Goal: Task Accomplishment & Management: Complete application form

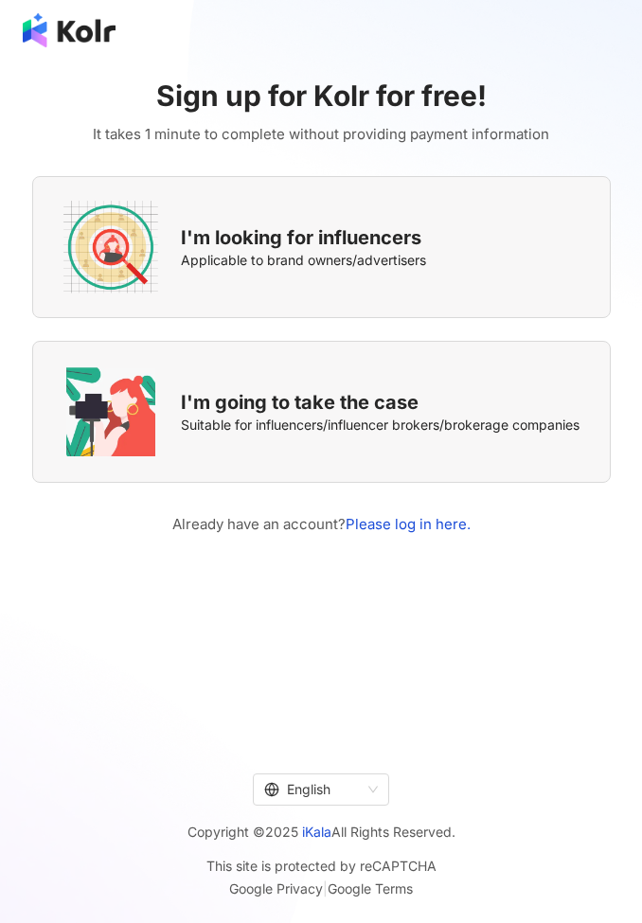
click at [553, 443] on div "I'm going to take the case Suitable for influencers/influencer brokers/brokerag…" at bounding box center [321, 412] width 578 height 142
click at [508, 267] on div "I'm looking for influencers Applicable to brand owners/advertisers" at bounding box center [321, 247] width 578 height 142
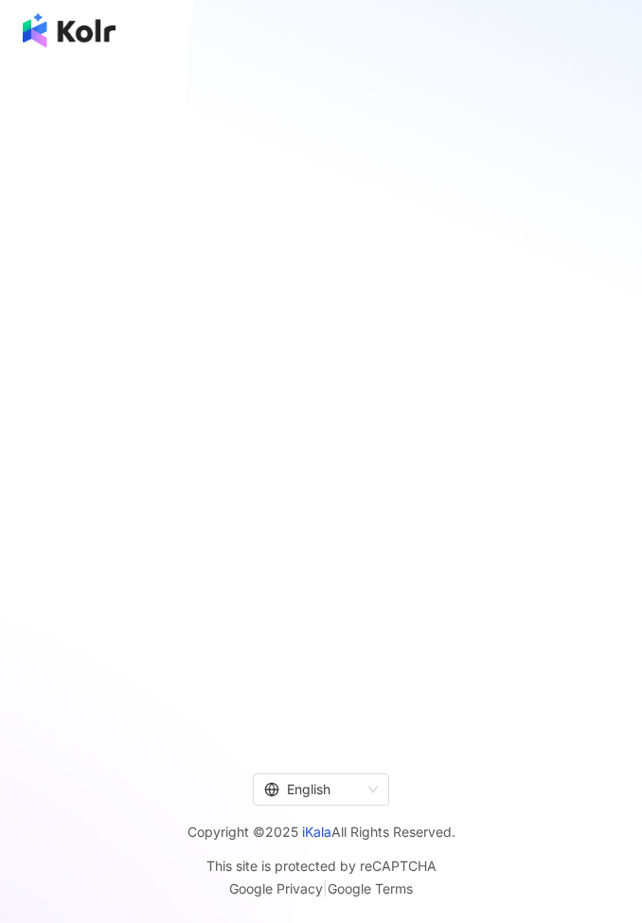
click at [343, 245] on div at bounding box center [321, 398] width 642 height 675
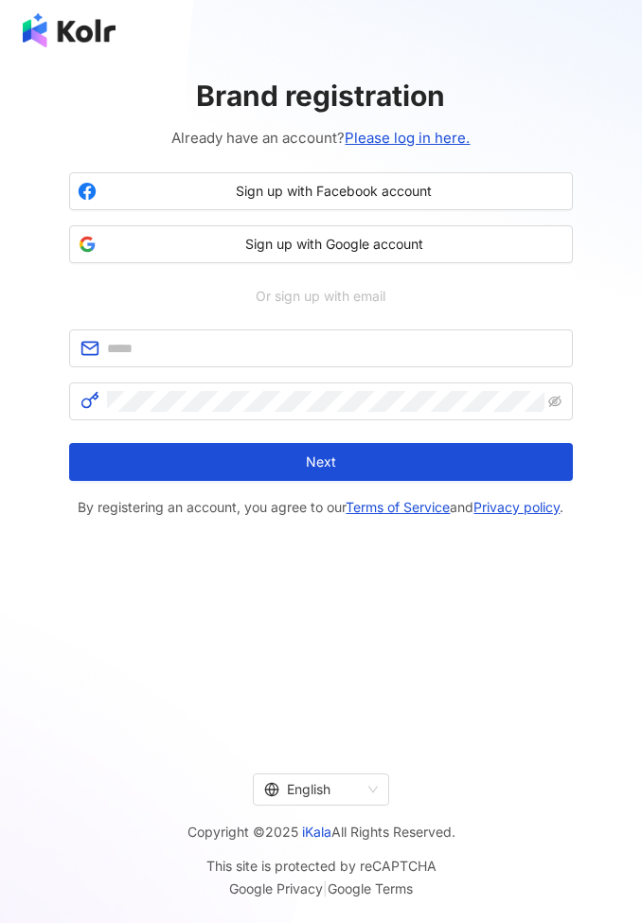
click at [435, 248] on span "Sign up with Google account" at bounding box center [333, 244] width 459 height 19
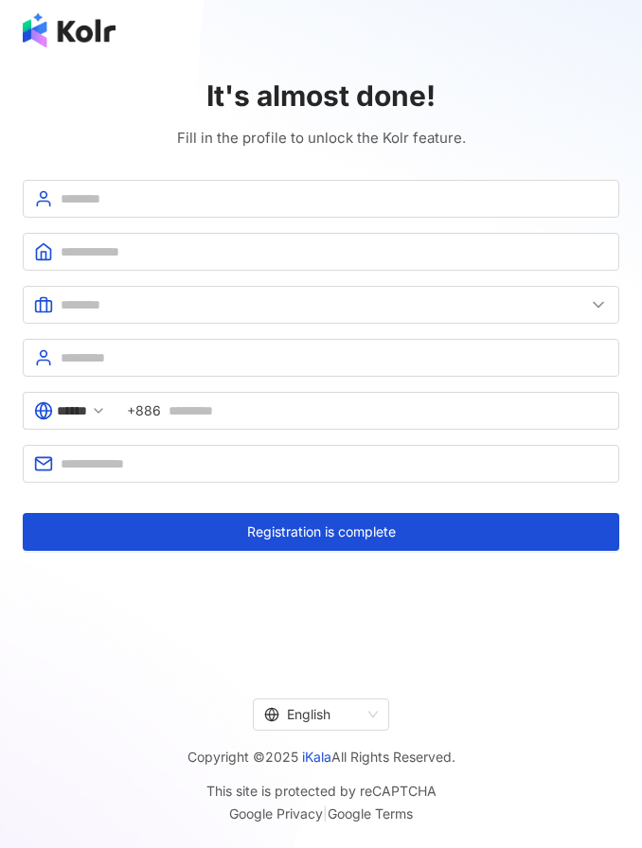
click at [87, 411] on input "******" at bounding box center [72, 410] width 30 height 21
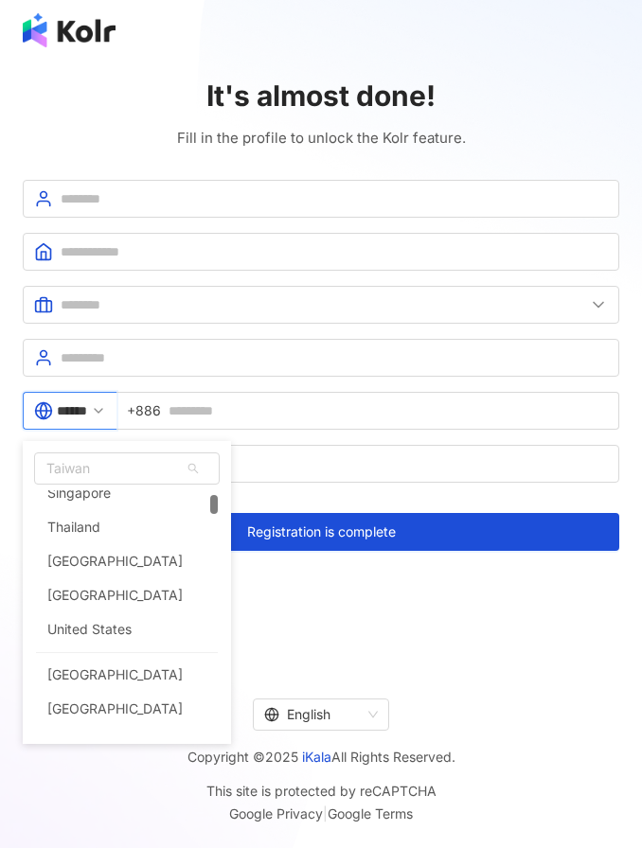
scroll to position [195, 0]
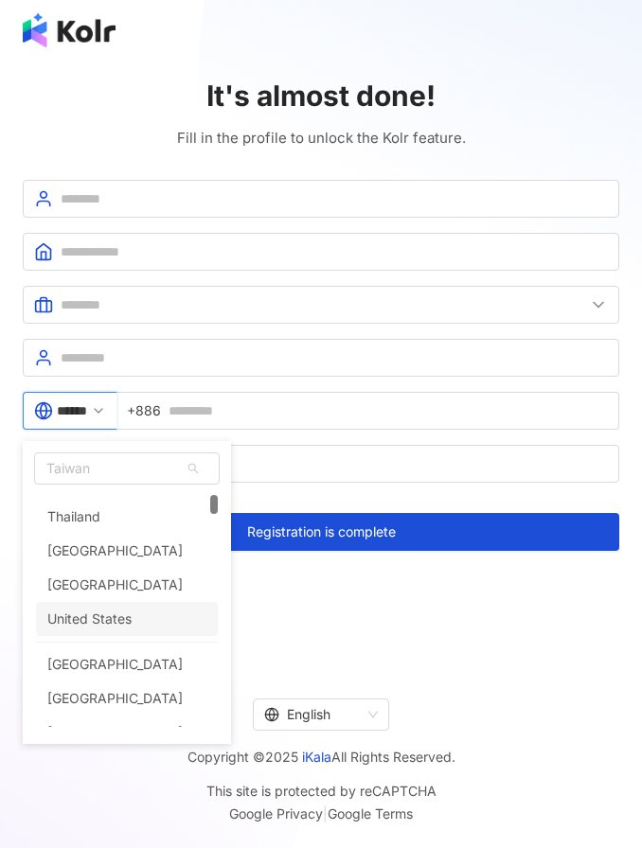
click at [162, 618] on div "United States" at bounding box center [127, 619] width 182 height 34
type input "**********"
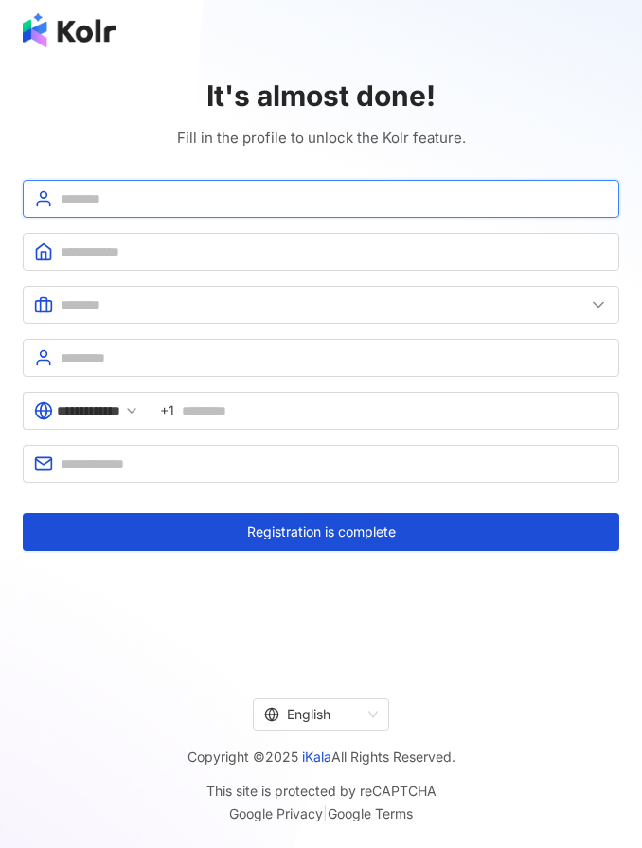
click at [345, 208] on input "text" at bounding box center [334, 198] width 547 height 21
type input "*****"
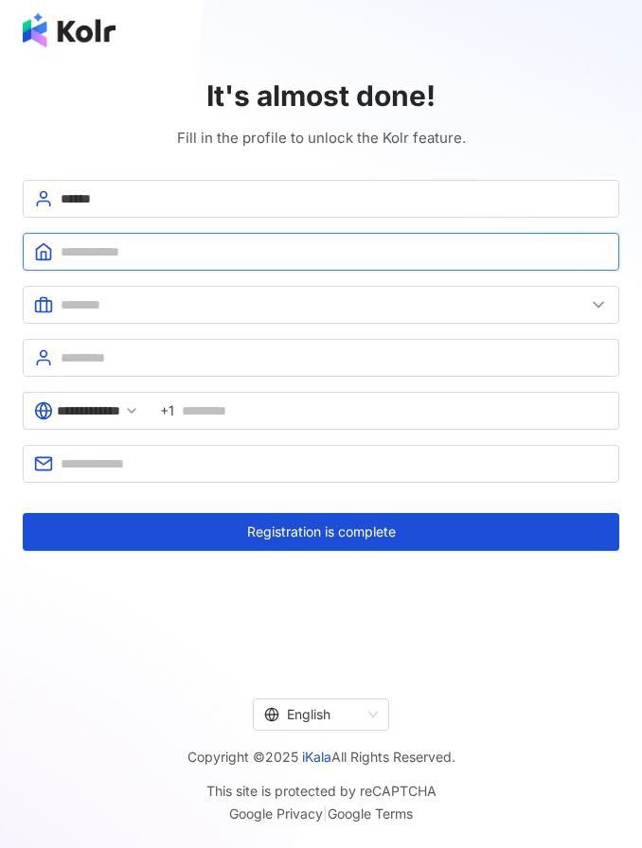
click at [221, 258] on input "text" at bounding box center [334, 251] width 547 height 21
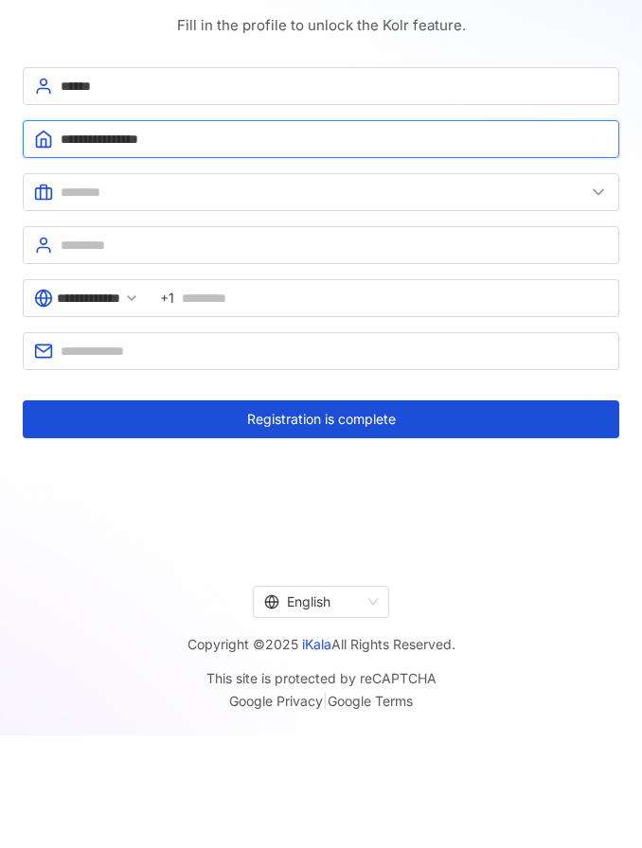
type input "**********"
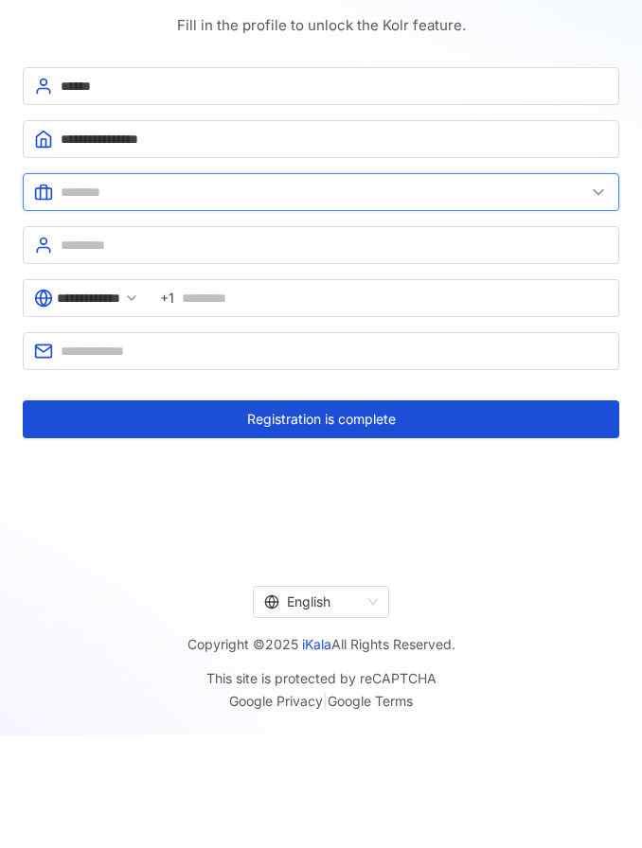
click at [275, 294] on input "text" at bounding box center [323, 304] width 524 height 21
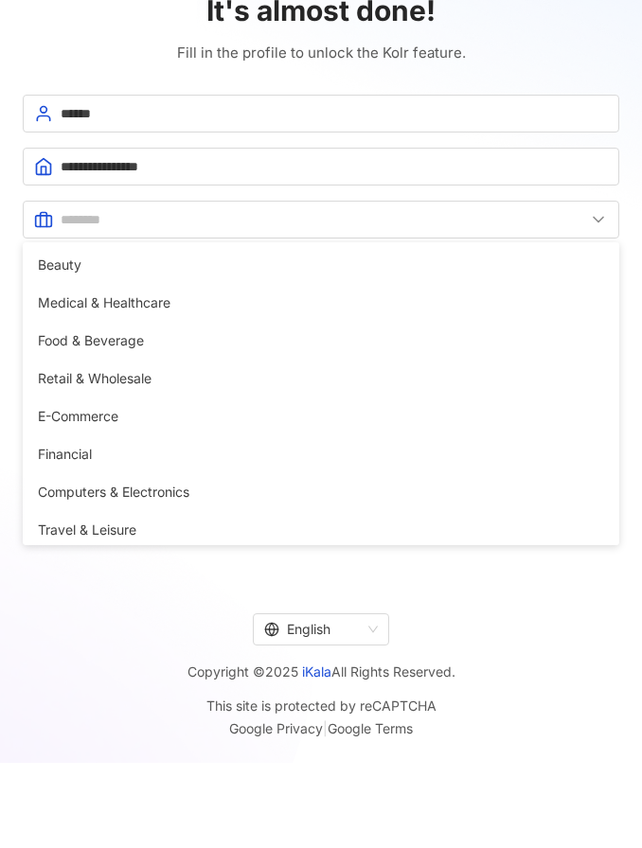
scroll to position [0, 0]
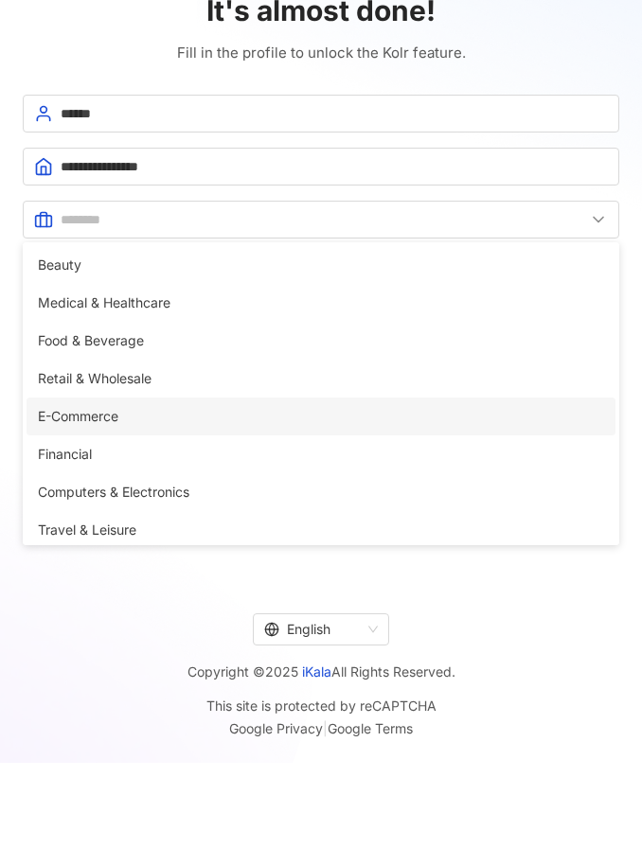
click at [130, 417] on span "E-Commerce" at bounding box center [321, 416] width 566 height 21
type input "**********"
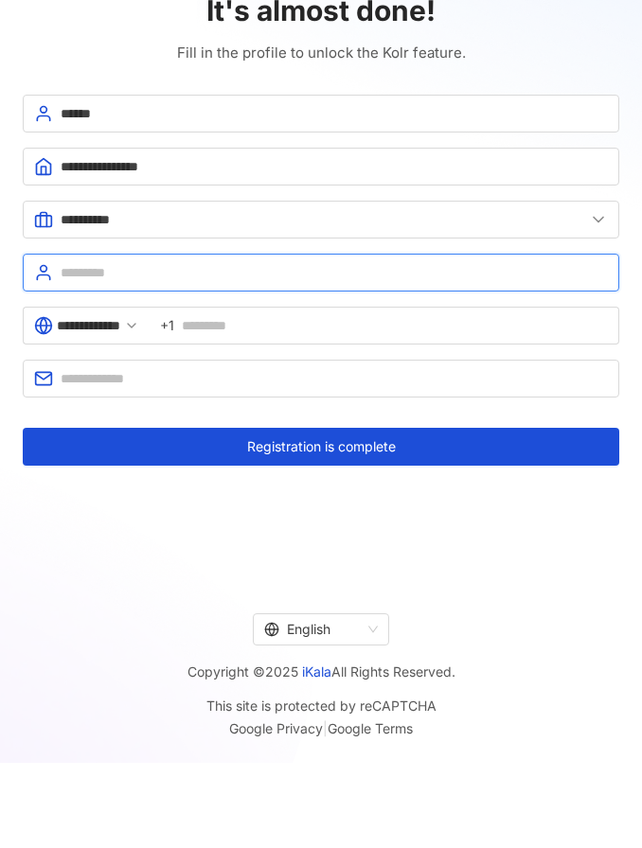
click at [291, 279] on input "text" at bounding box center [334, 272] width 547 height 21
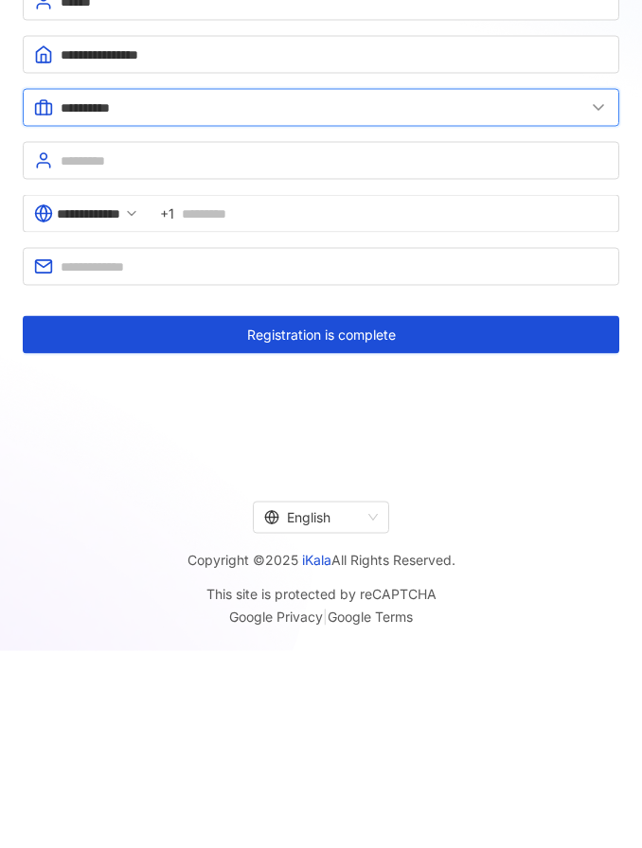
click at [574, 209] on input "**********" at bounding box center [323, 219] width 524 height 21
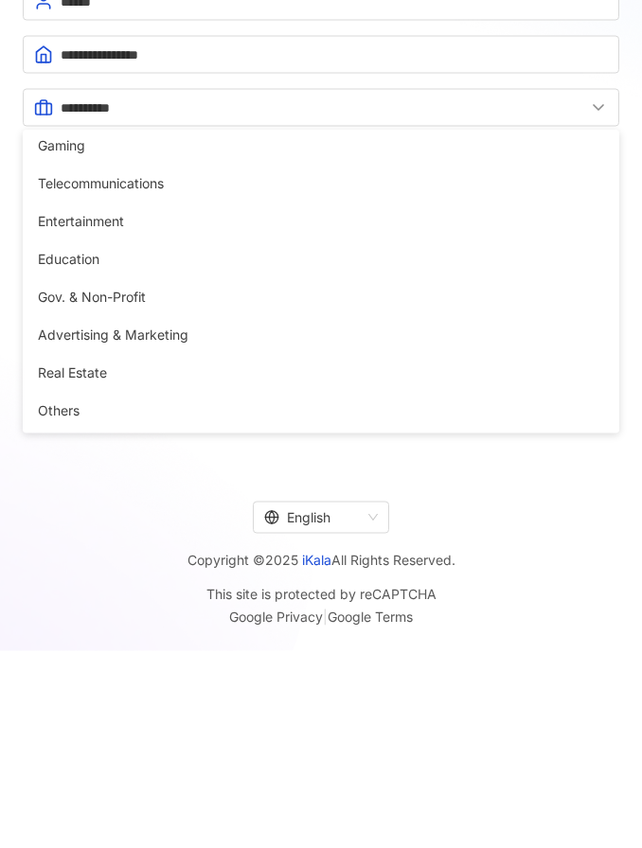
click at [595, 210] on icon at bounding box center [598, 219] width 19 height 19
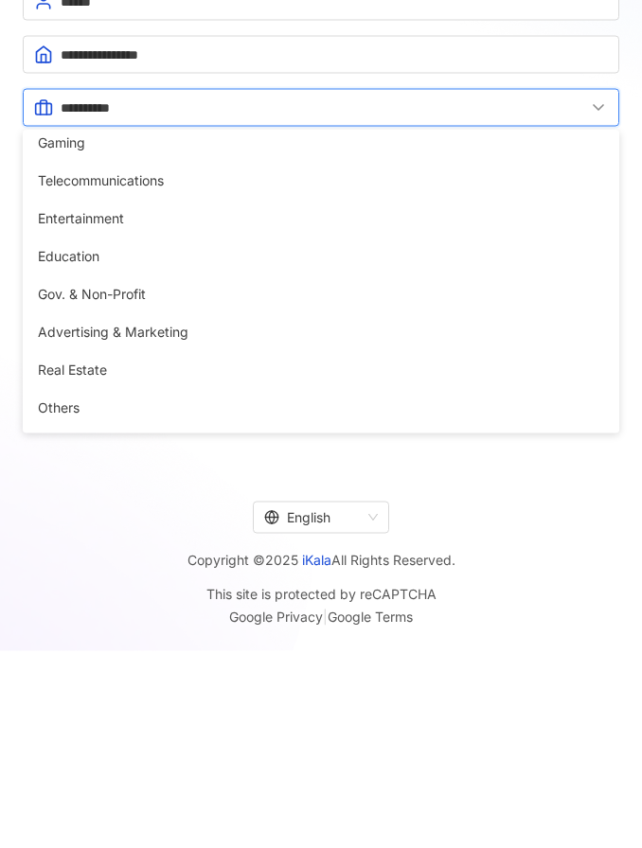
scroll to position [313, 0]
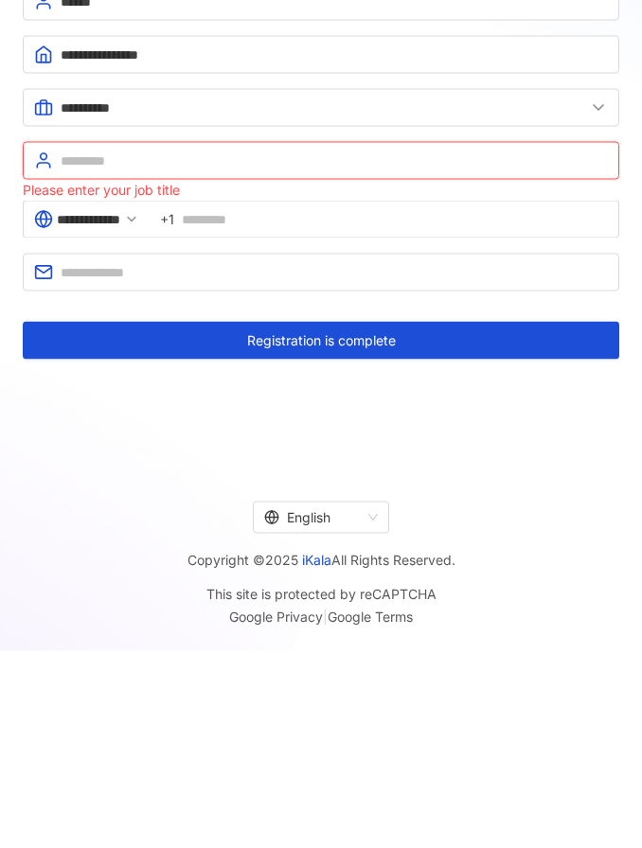
click at [501, 262] on input "text" at bounding box center [334, 272] width 547 height 21
type input "**********"
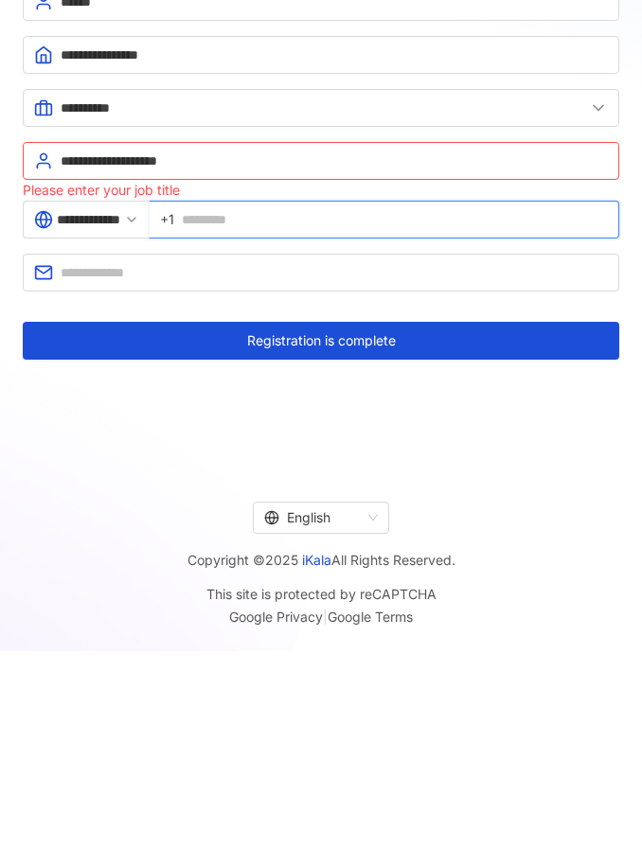
click at [300, 321] on input "text" at bounding box center [395, 331] width 426 height 21
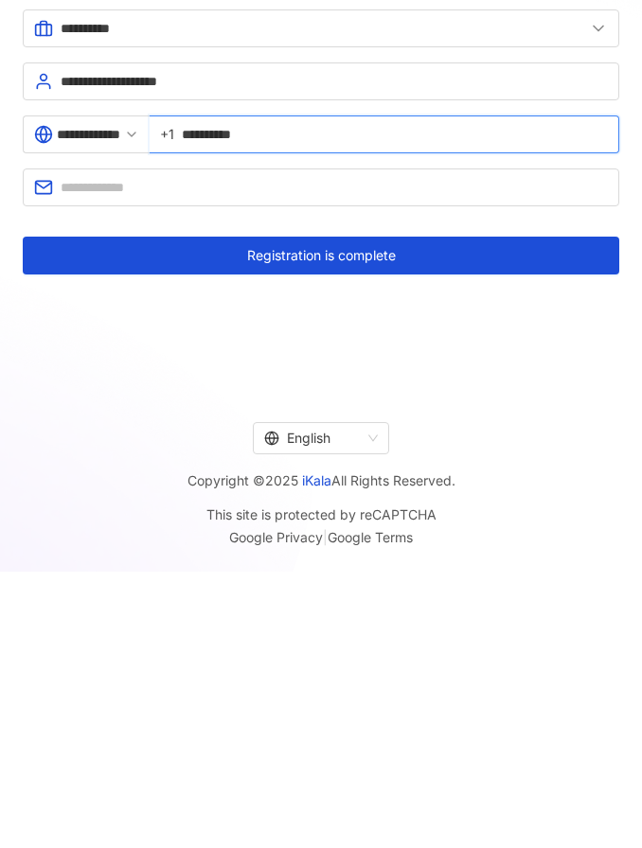
type input "**********"
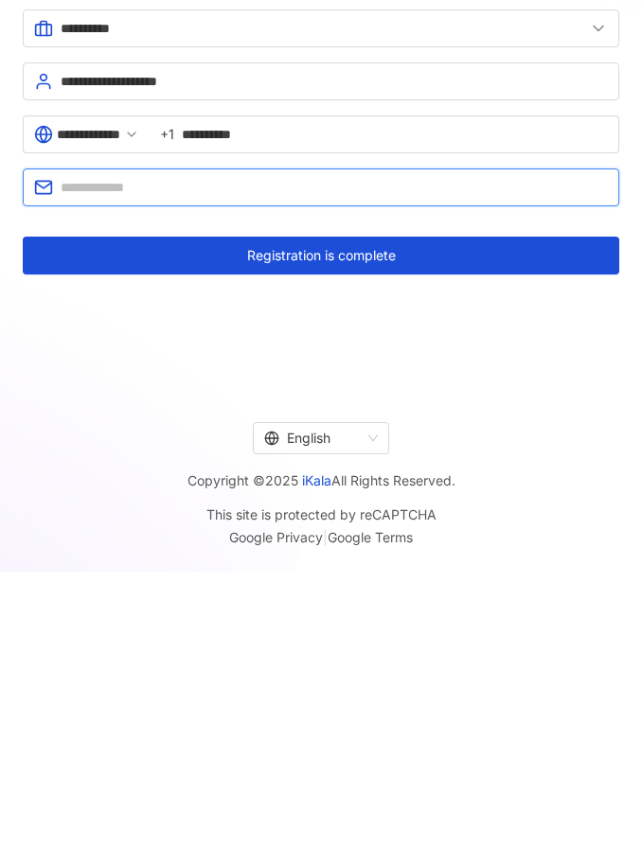
click at [364, 368] on input "text" at bounding box center [334, 378] width 547 height 21
type input "**********"
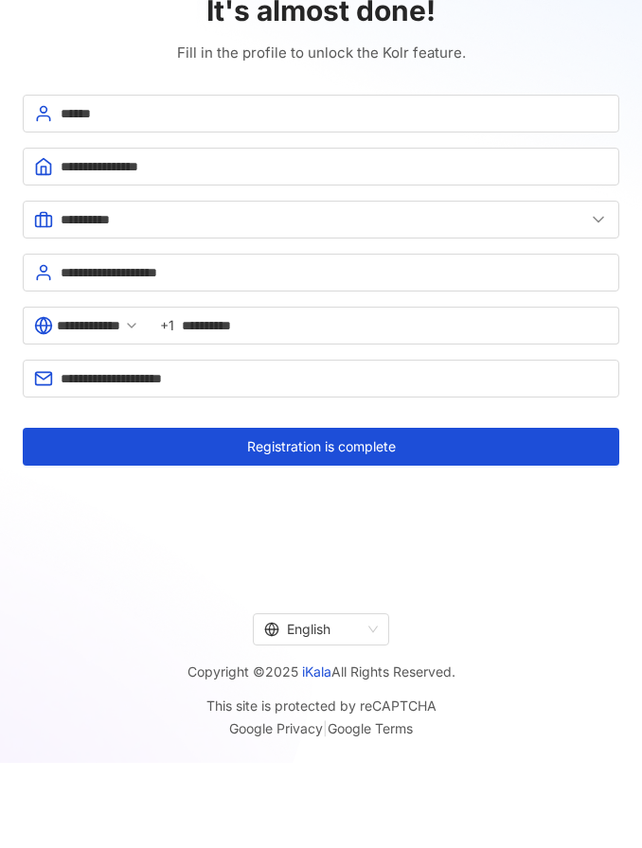
click at [411, 440] on button "Registration is complete" at bounding box center [321, 447] width 596 height 38
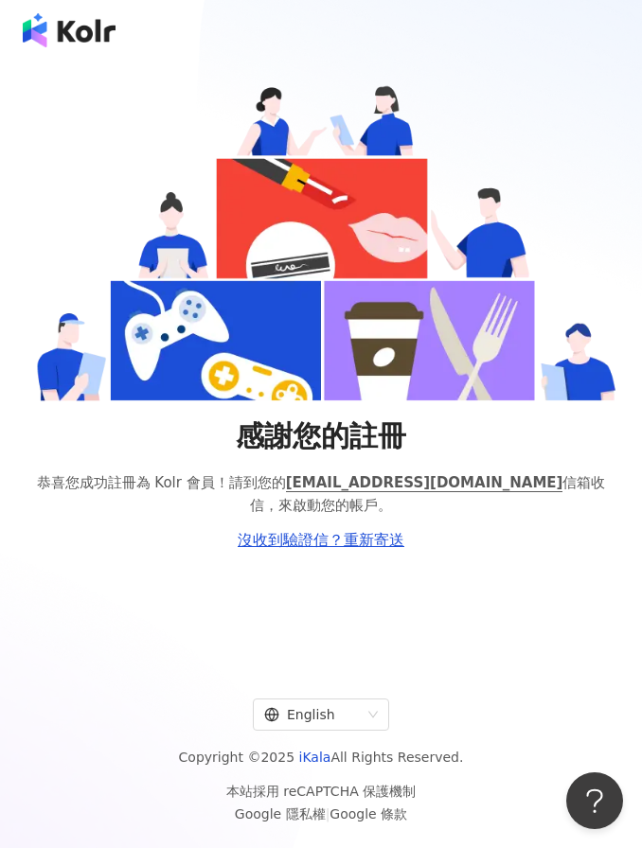
click at [347, 730] on div "English" at bounding box center [312, 714] width 97 height 30
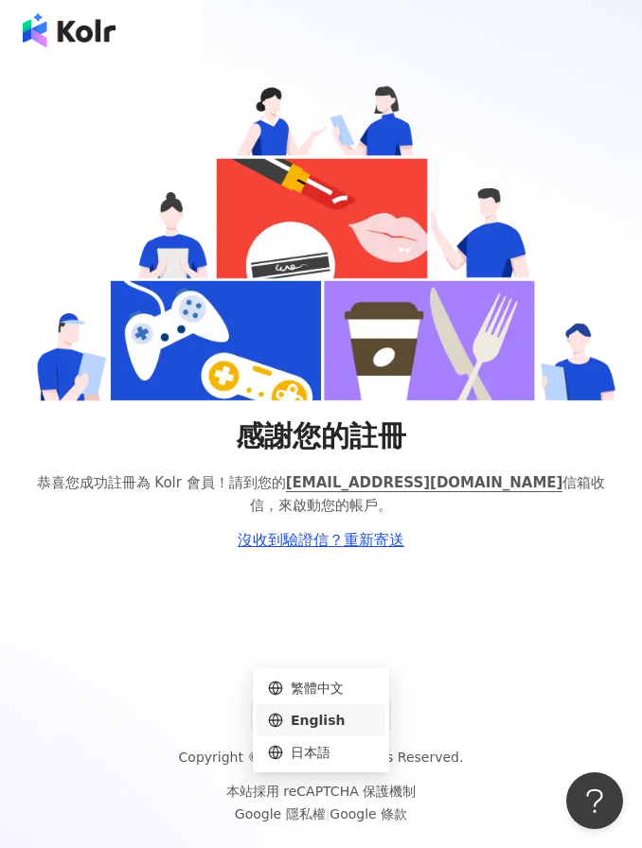
click at [357, 714] on div "English" at bounding box center [321, 720] width 106 height 21
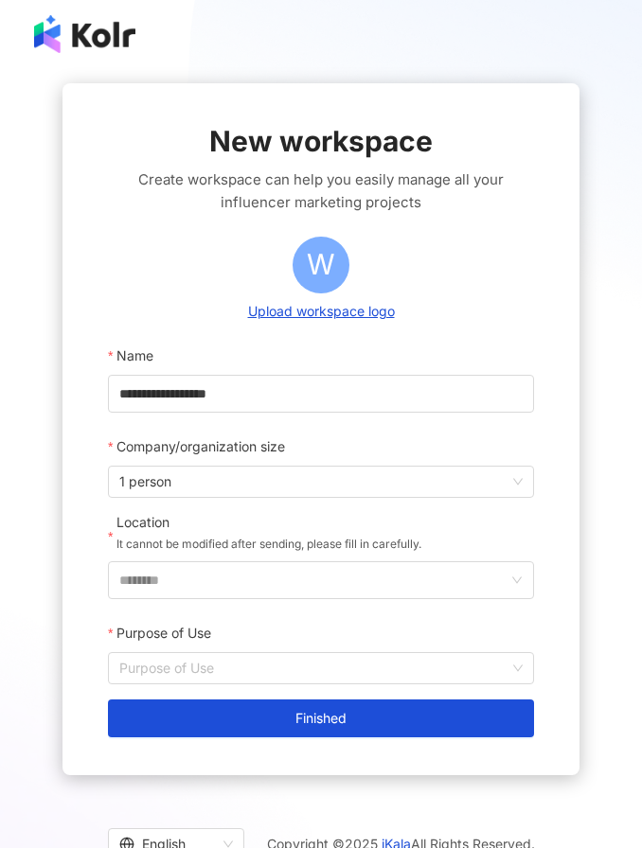
click at [441, 469] on span "1 person" at bounding box center [320, 481] width 403 height 30
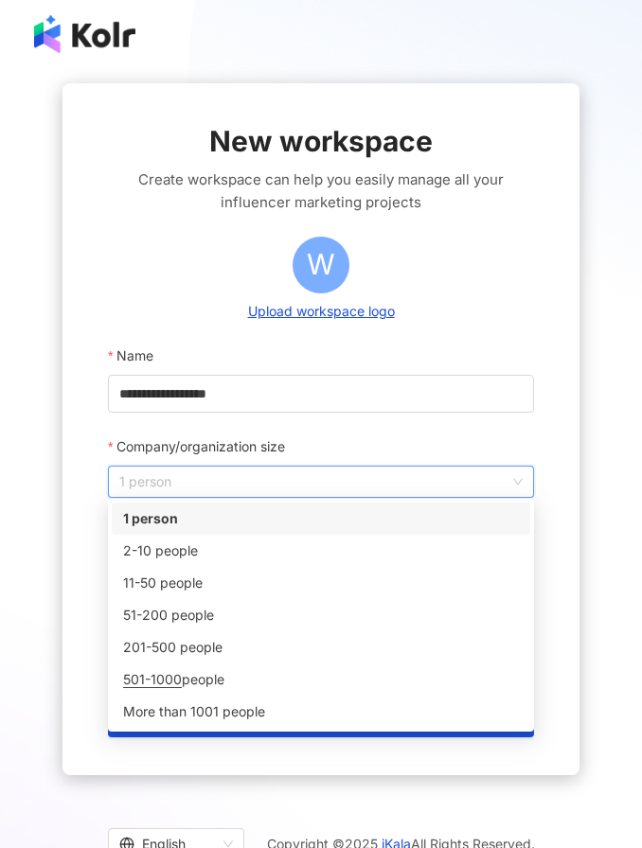
click at [328, 545] on div "2-10 people" at bounding box center [321, 550] width 396 height 21
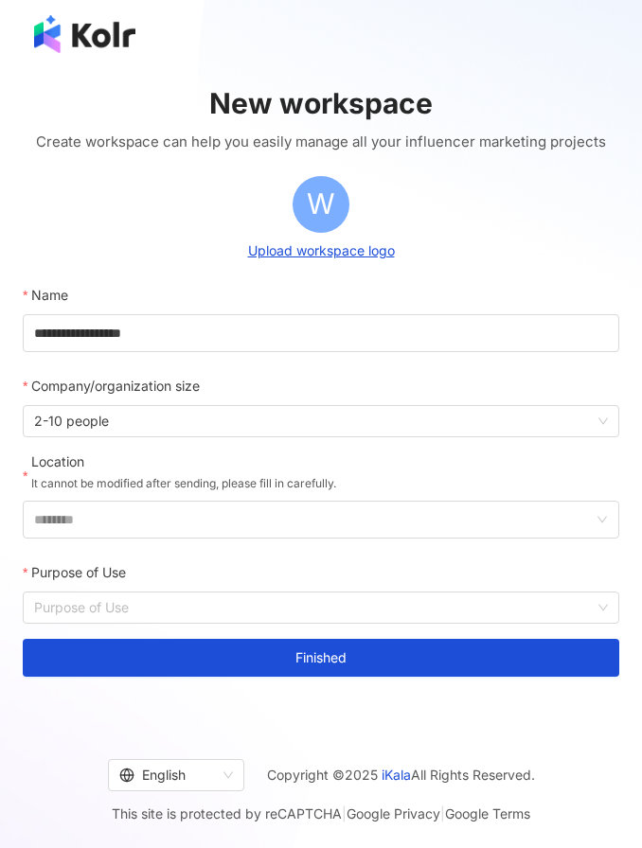
click at [381, 524] on input "********" at bounding box center [313, 519] width 558 height 36
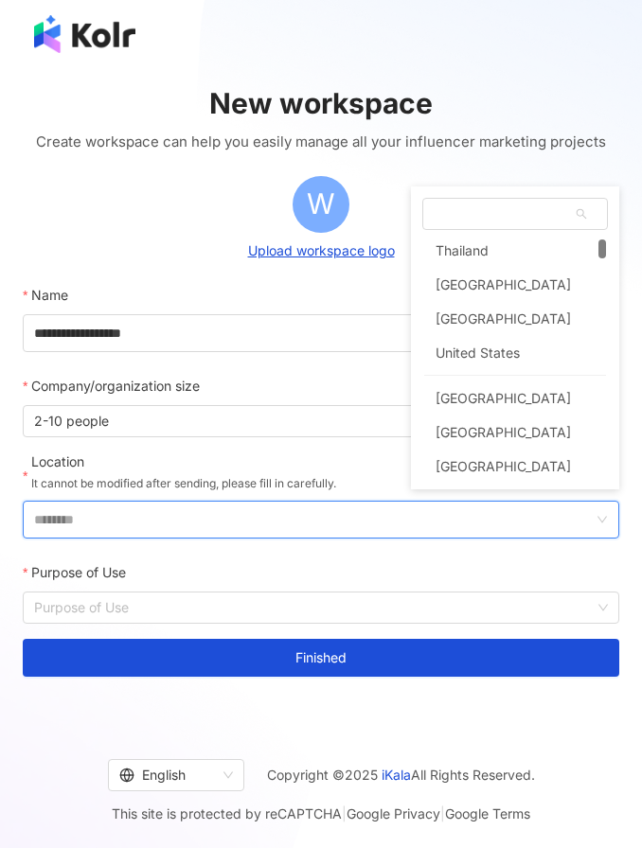
scroll to position [227, 0]
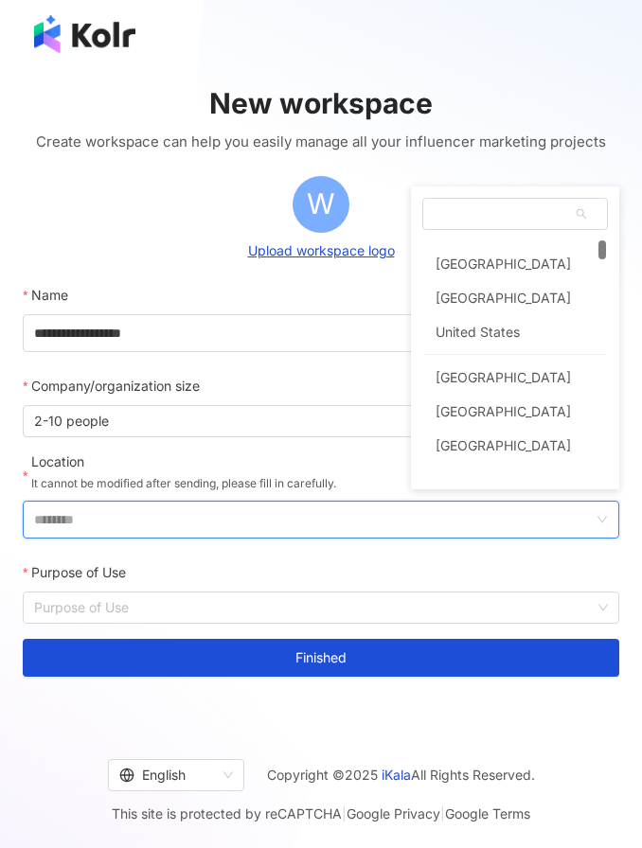
click at [537, 343] on div "United States" at bounding box center [515, 332] width 182 height 34
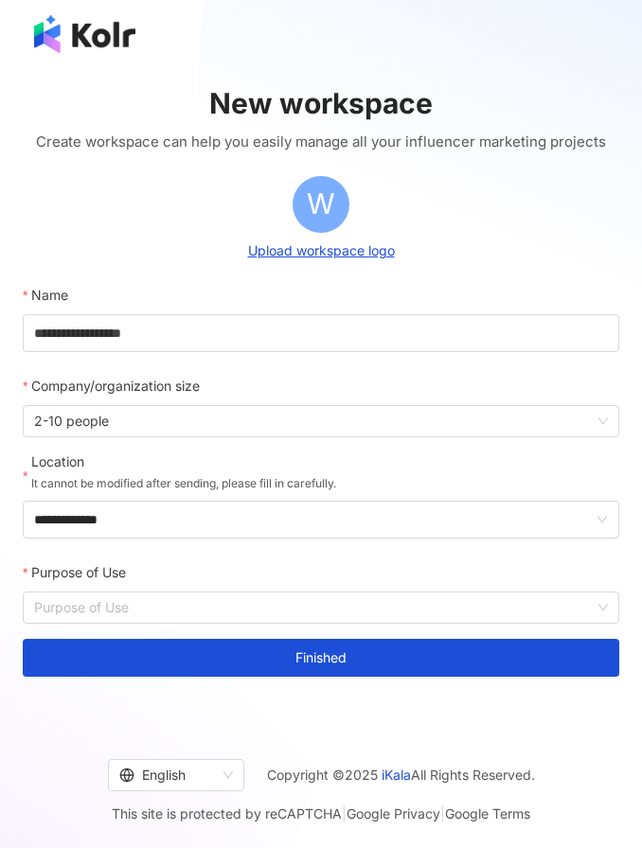
click at [377, 598] on input "Purpose of Use" at bounding box center [320, 607] width 573 height 30
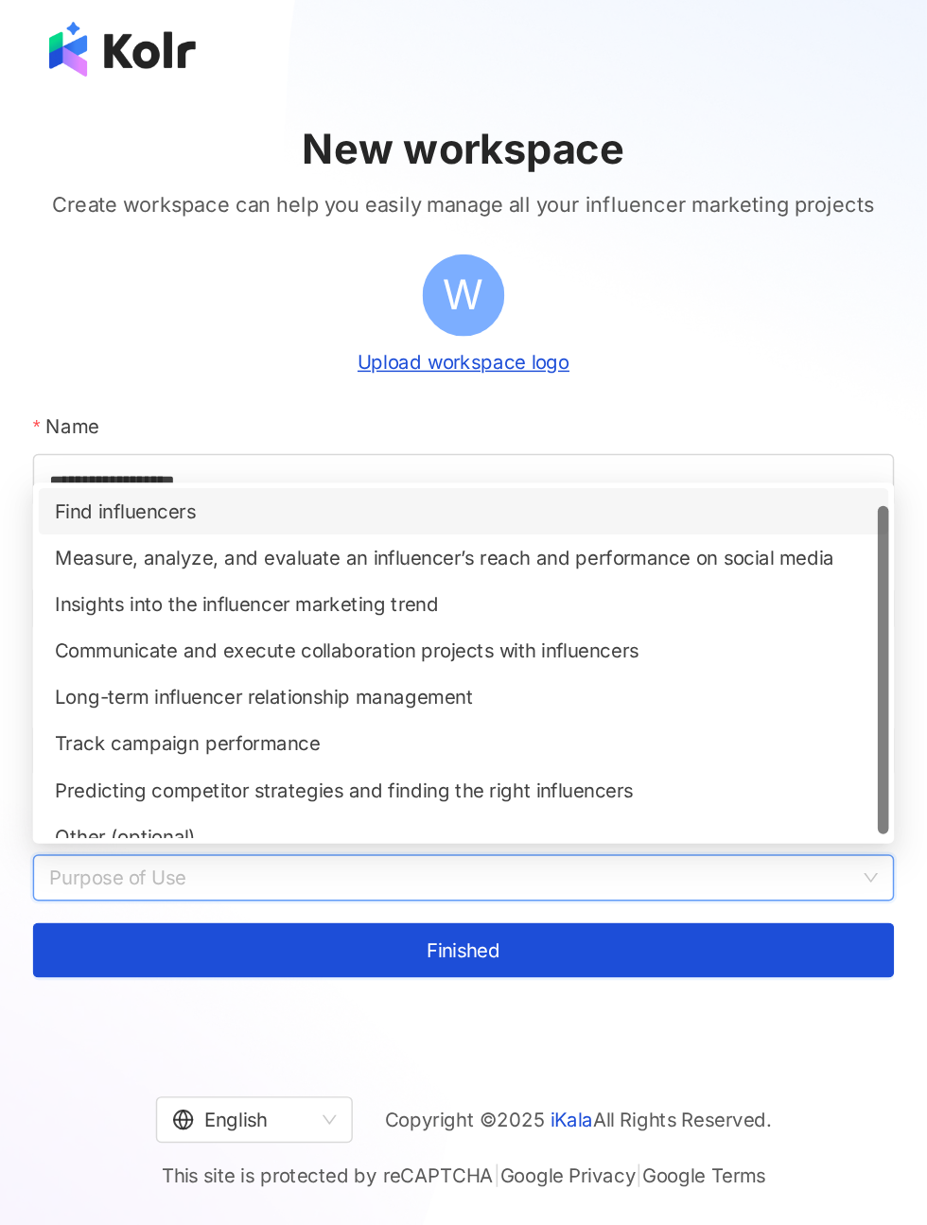
scroll to position [15, 0]
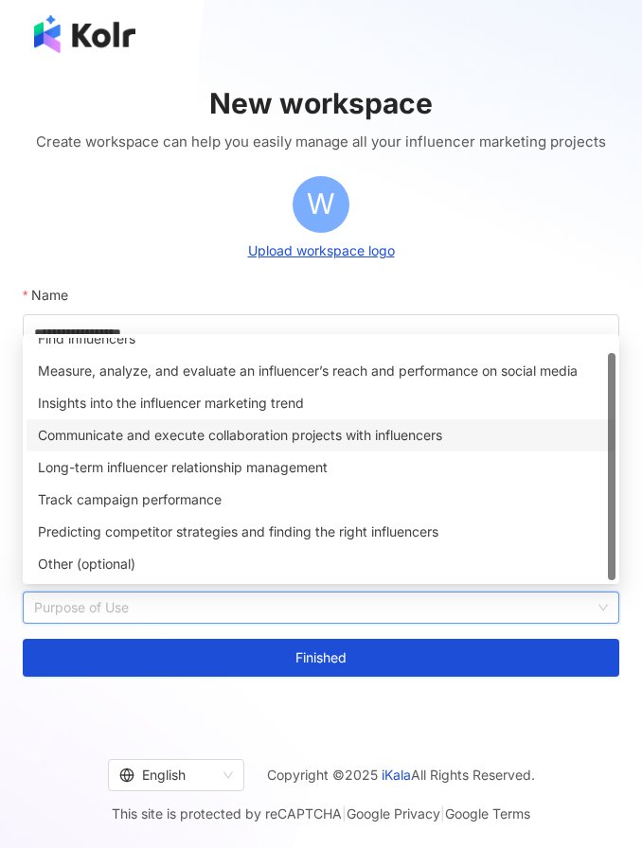
click at [432, 443] on div "Communicate and execute collaboration projects with influencers" at bounding box center [321, 435] width 566 height 21
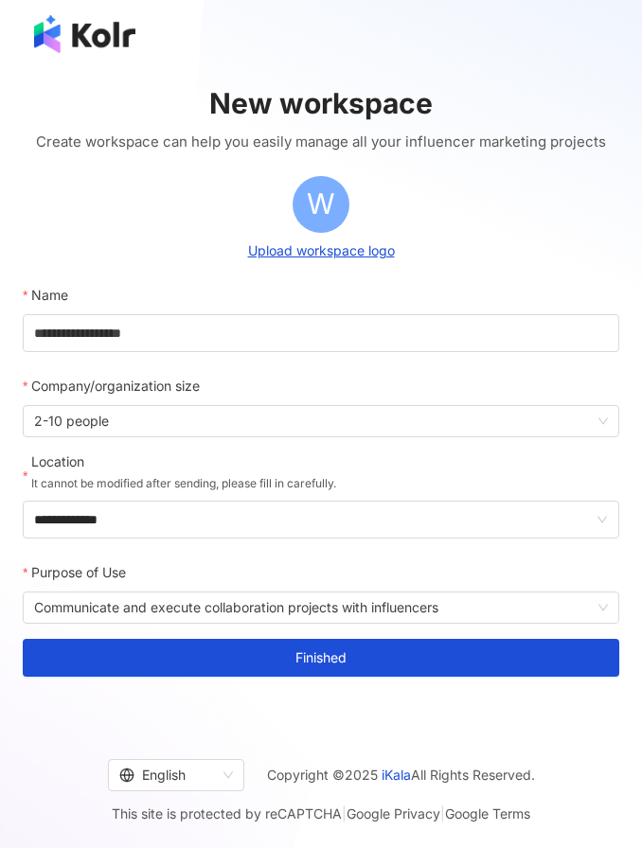
click at [367, 647] on button "Finished" at bounding box center [321, 658] width 596 height 38
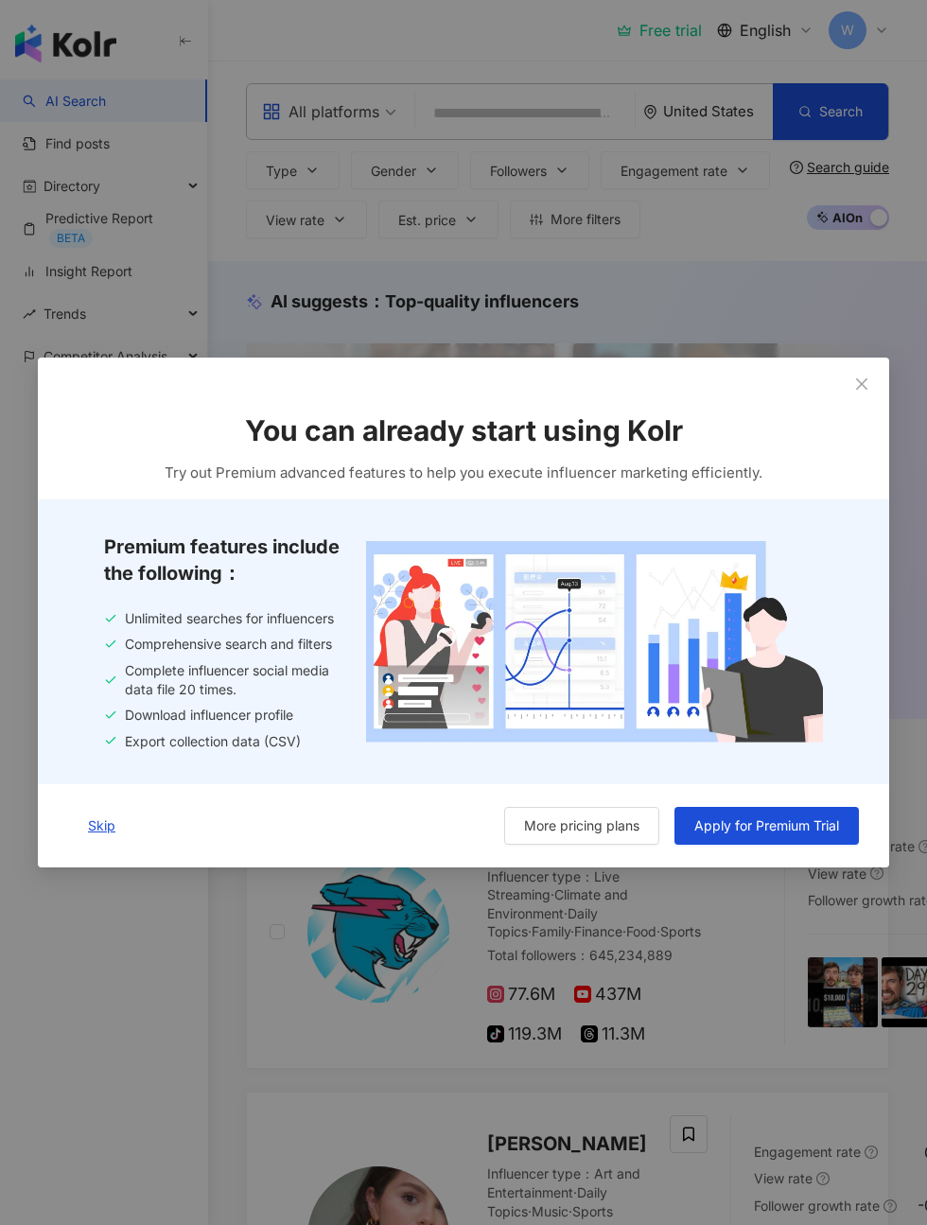
click at [863, 439] on div "You can already start using Kolr Try out Premium advanced features to help you …" at bounding box center [464, 448] width 852 height 104
click at [854, 437] on div "You can already start using Kolr Try out Premium advanced features to help you …" at bounding box center [464, 448] width 852 height 104
click at [879, 424] on div "You can already start using Kolr Try out Premium advanced features to help you …" at bounding box center [464, 448] width 852 height 104
click at [96, 866] on div "Skip More pricing plans Apply for Premium Trial" at bounding box center [464, 825] width 852 height 83
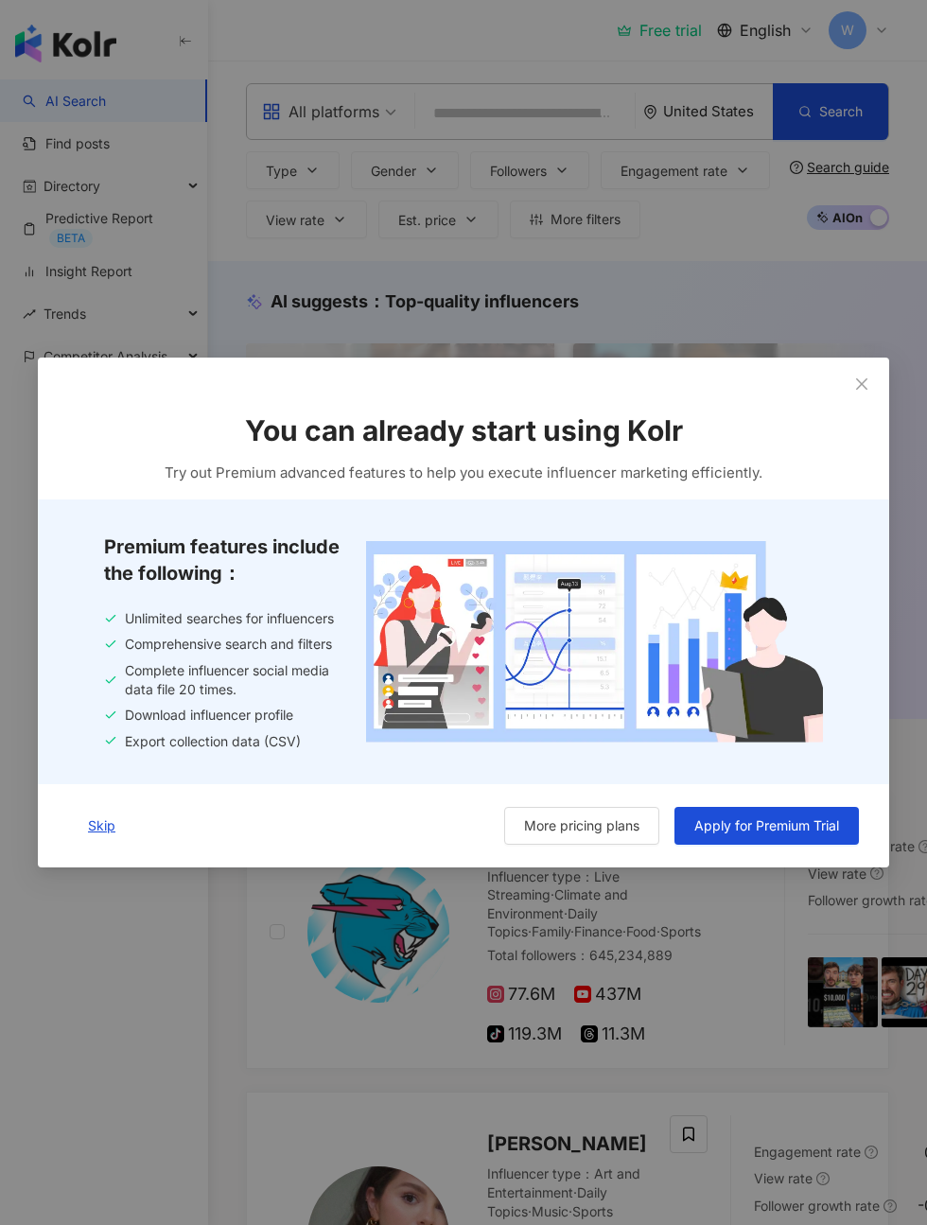
click at [88, 884] on div "You can already start using Kolr Try out Premium advanced features to help you …" at bounding box center [463, 612] width 927 height 1225
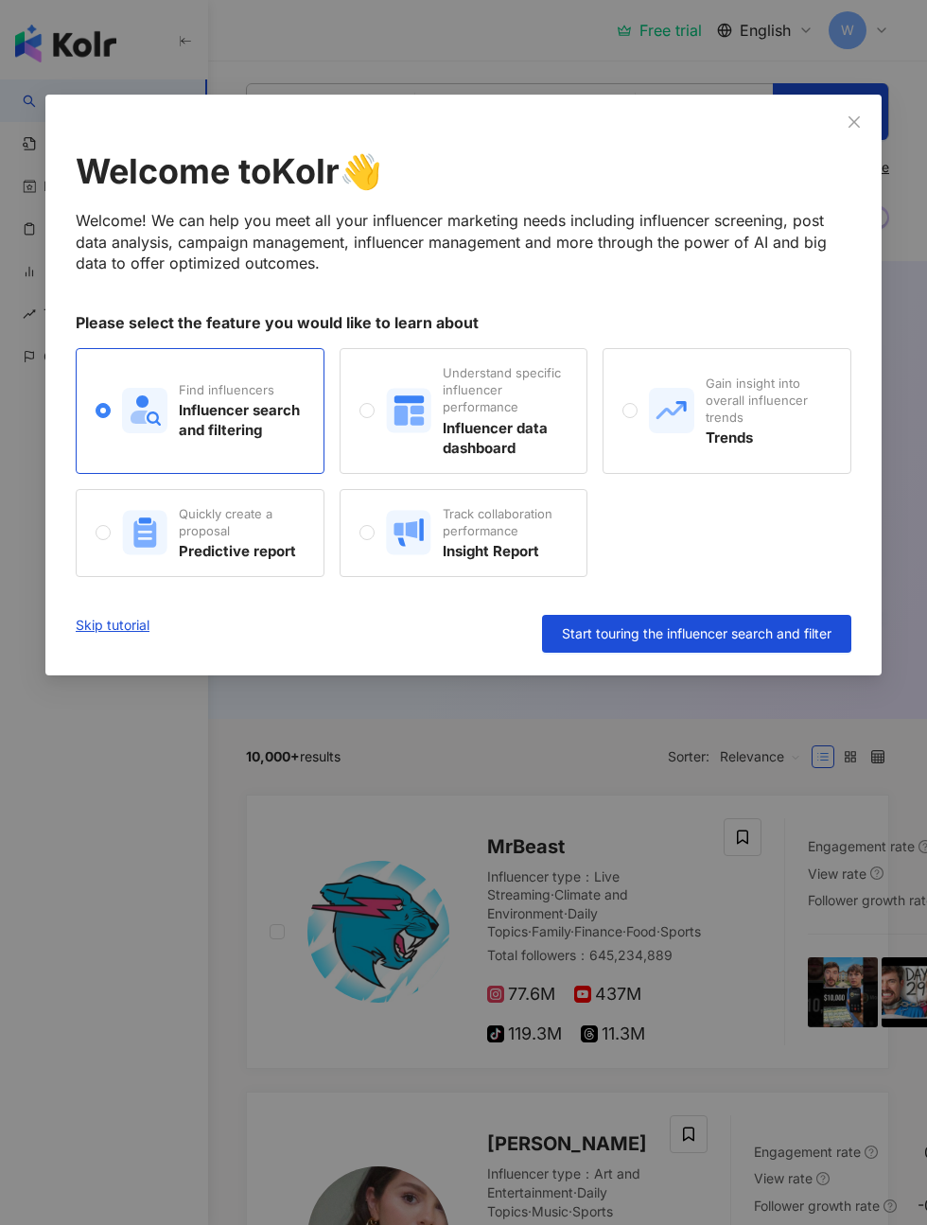
click at [103, 879] on div "Welcome to Kolr 👋 Welcome! We can help you meet all your influencer marketing n…" at bounding box center [463, 612] width 927 height 1225
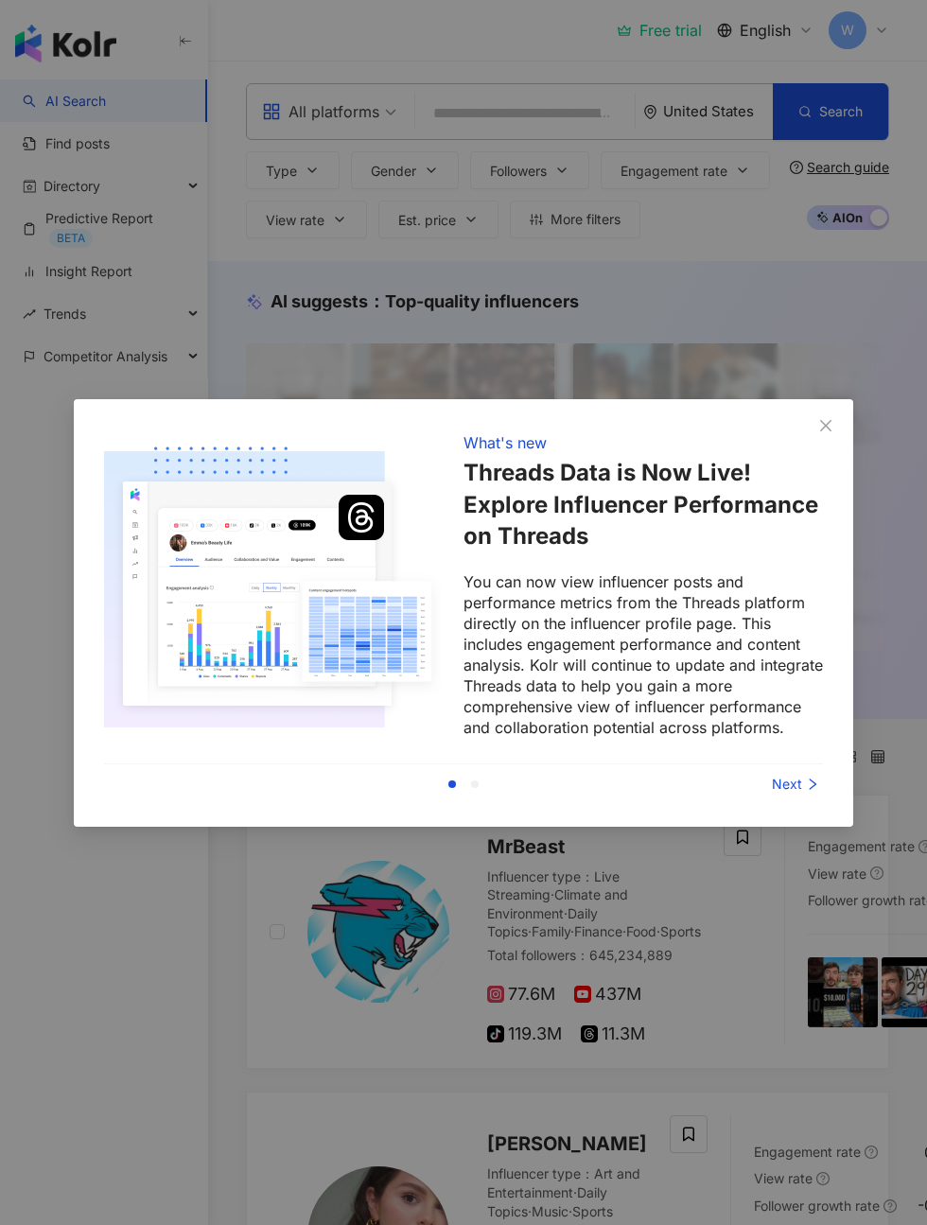
click at [785, 824] on div "What's new Threads Data is Now Live! Explore Influencer Performance on Threads …" at bounding box center [464, 613] width 780 height 428
click at [808, 823] on div "What's new Threads Data is Now Live! Explore Influencer Performance on Threads …" at bounding box center [464, 613] width 780 height 428
click at [807, 823] on div "What's new Threads Data is Now Live! Explore Influencer Performance on Threads …" at bounding box center [464, 613] width 780 height 428
click at [777, 826] on div "What's new Threads Data is Now Live! Explore Influencer Performance on Threads …" at bounding box center [464, 613] width 780 height 428
click at [810, 468] on h1 "Threads Data is Now Live! Explore Influencer Performance on Threads" at bounding box center [644, 505] width 360 height 96
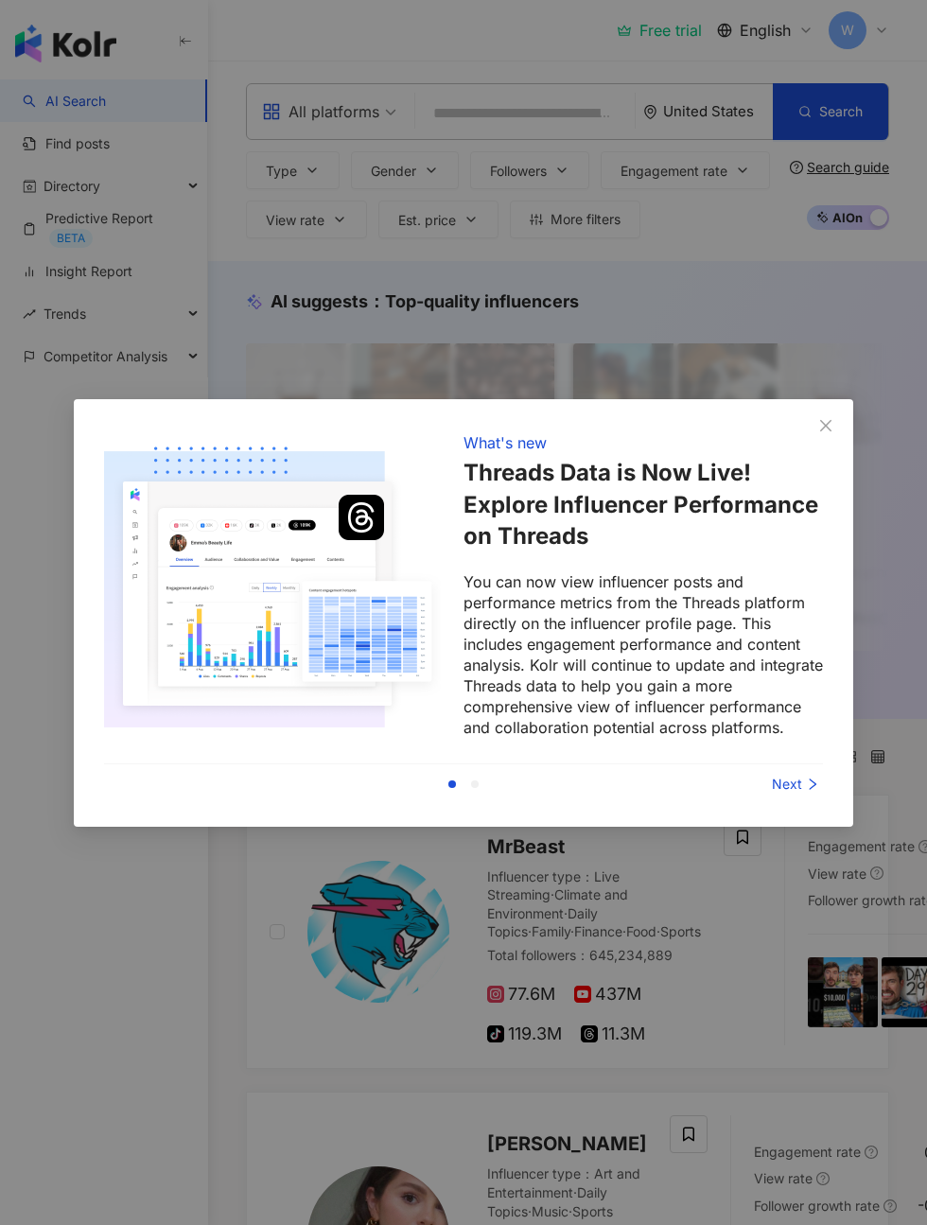
click at [826, 470] on div "What's new Threads Data is Now Live! Explore Influencer Performance on Threads …" at bounding box center [464, 613] width 780 height 428
click at [794, 784] on div "Next" at bounding box center [752, 784] width 142 height 21
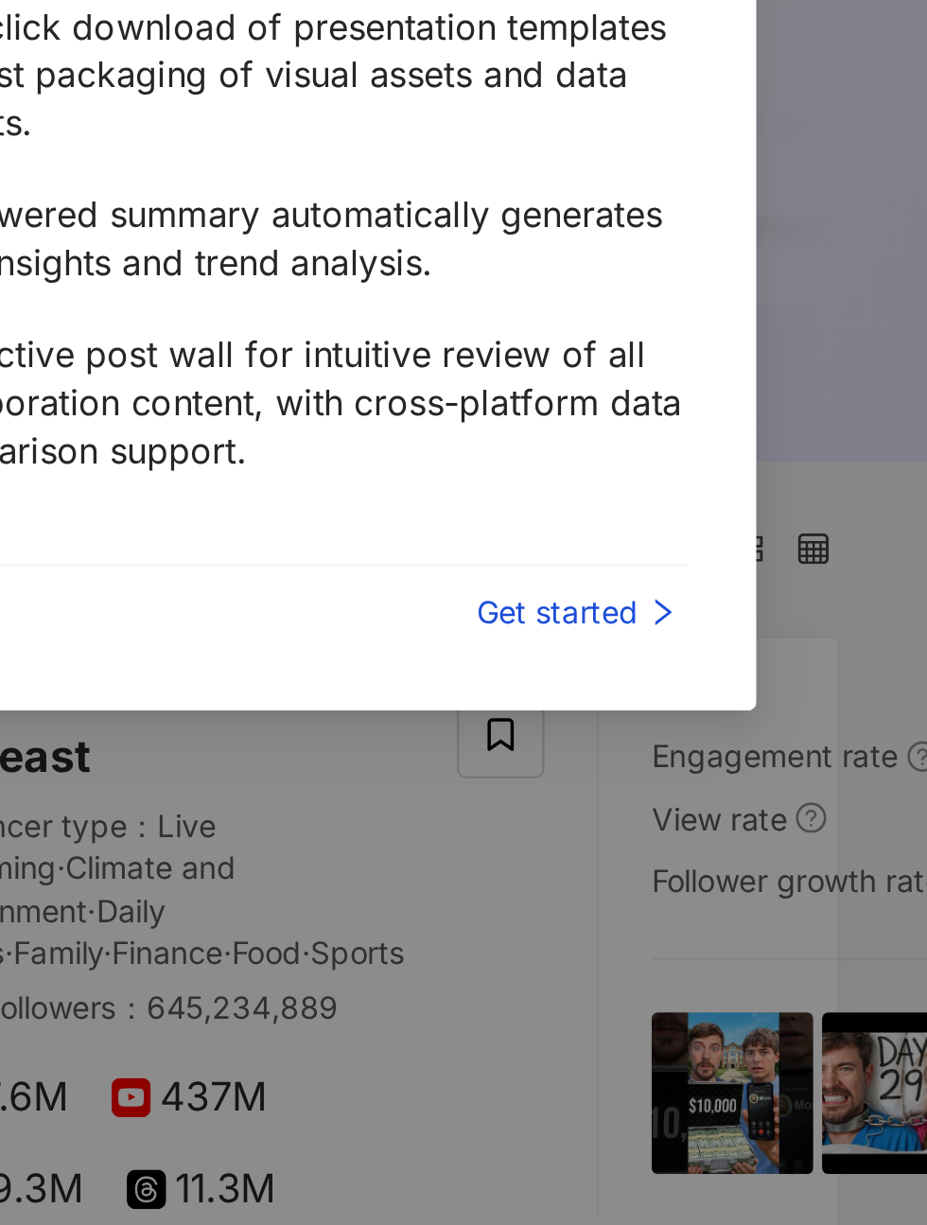
click at [681, 774] on div "Get started" at bounding box center [752, 784] width 142 height 21
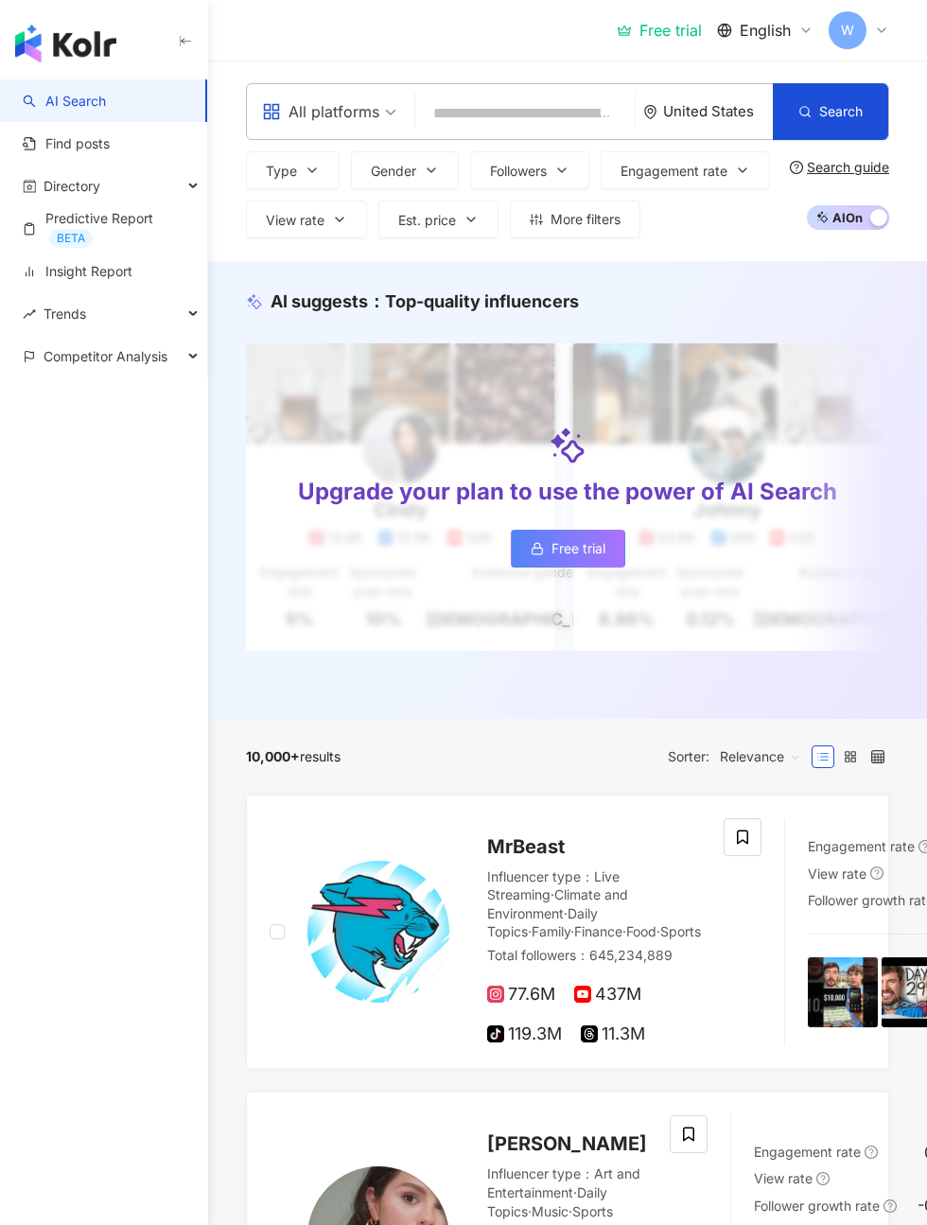
click at [285, 186] on button "Type" at bounding box center [293, 170] width 94 height 38
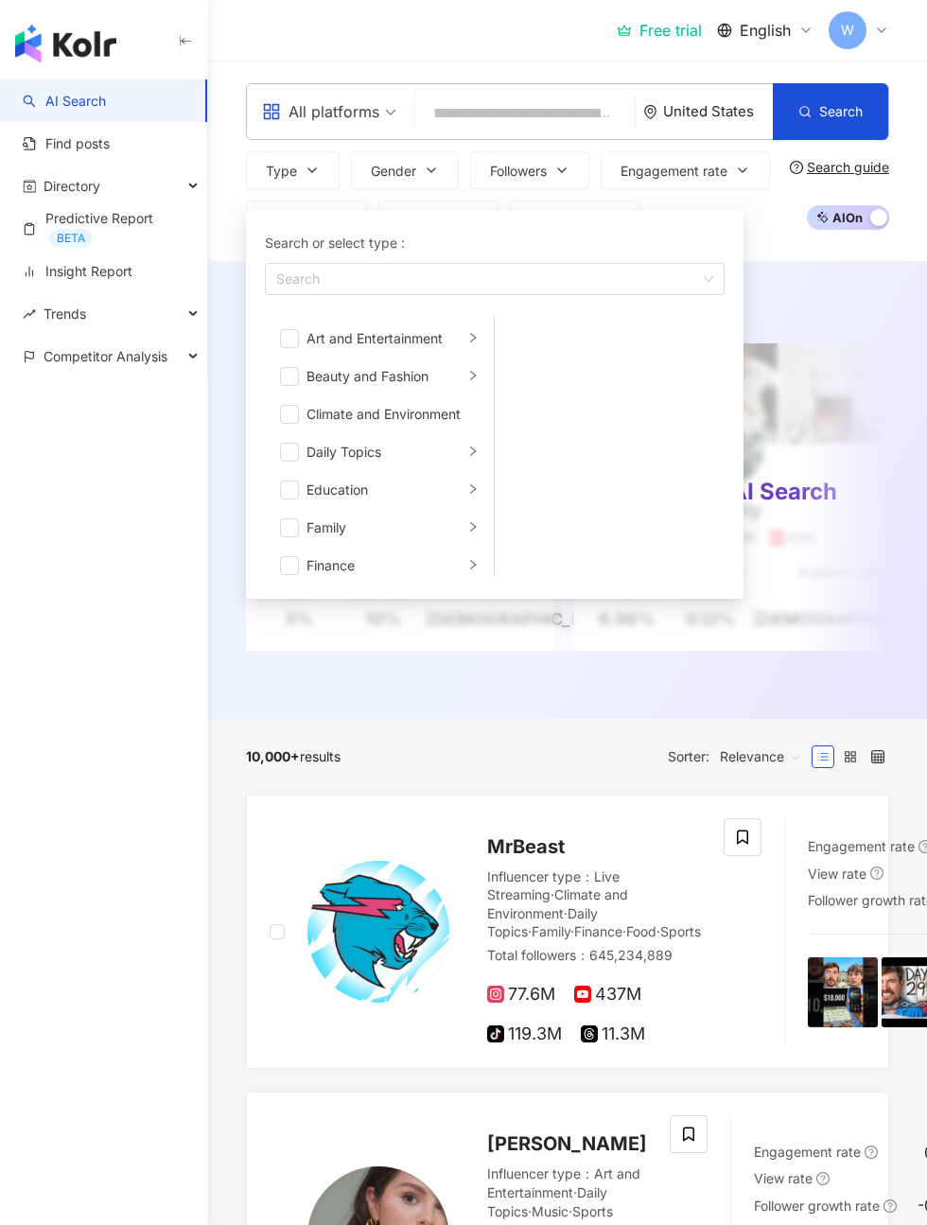
click at [292, 375] on span "button" at bounding box center [289, 376] width 19 height 19
click at [294, 461] on span "button" at bounding box center [289, 457] width 19 height 19
click at [472, 344] on div "button" at bounding box center [472, 339] width 11 height 18
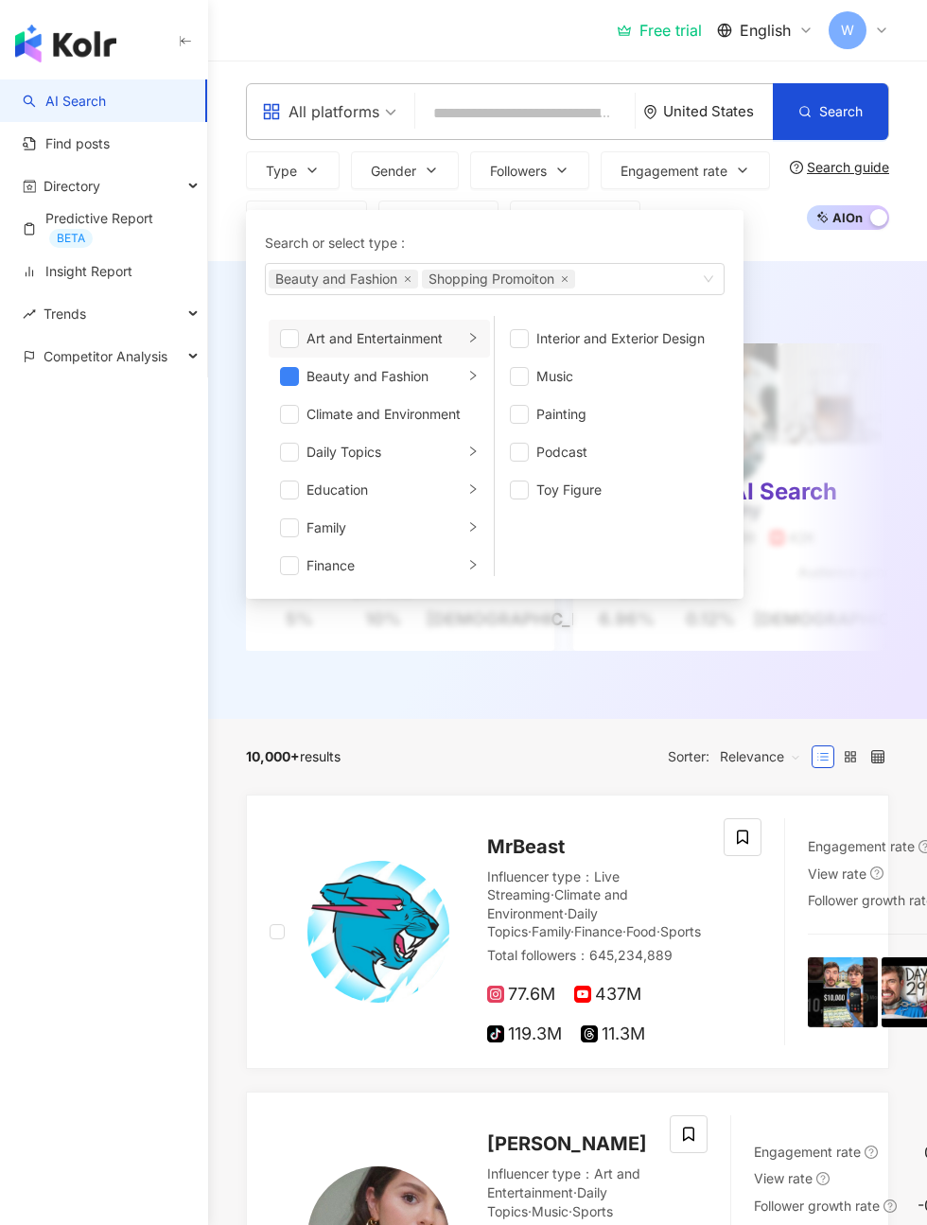
click at [473, 450] on icon "right" at bounding box center [472, 451] width 11 height 11
click at [520, 369] on span "button" at bounding box center [519, 376] width 19 height 19
click at [429, 161] on button "Gender" at bounding box center [405, 170] width 108 height 38
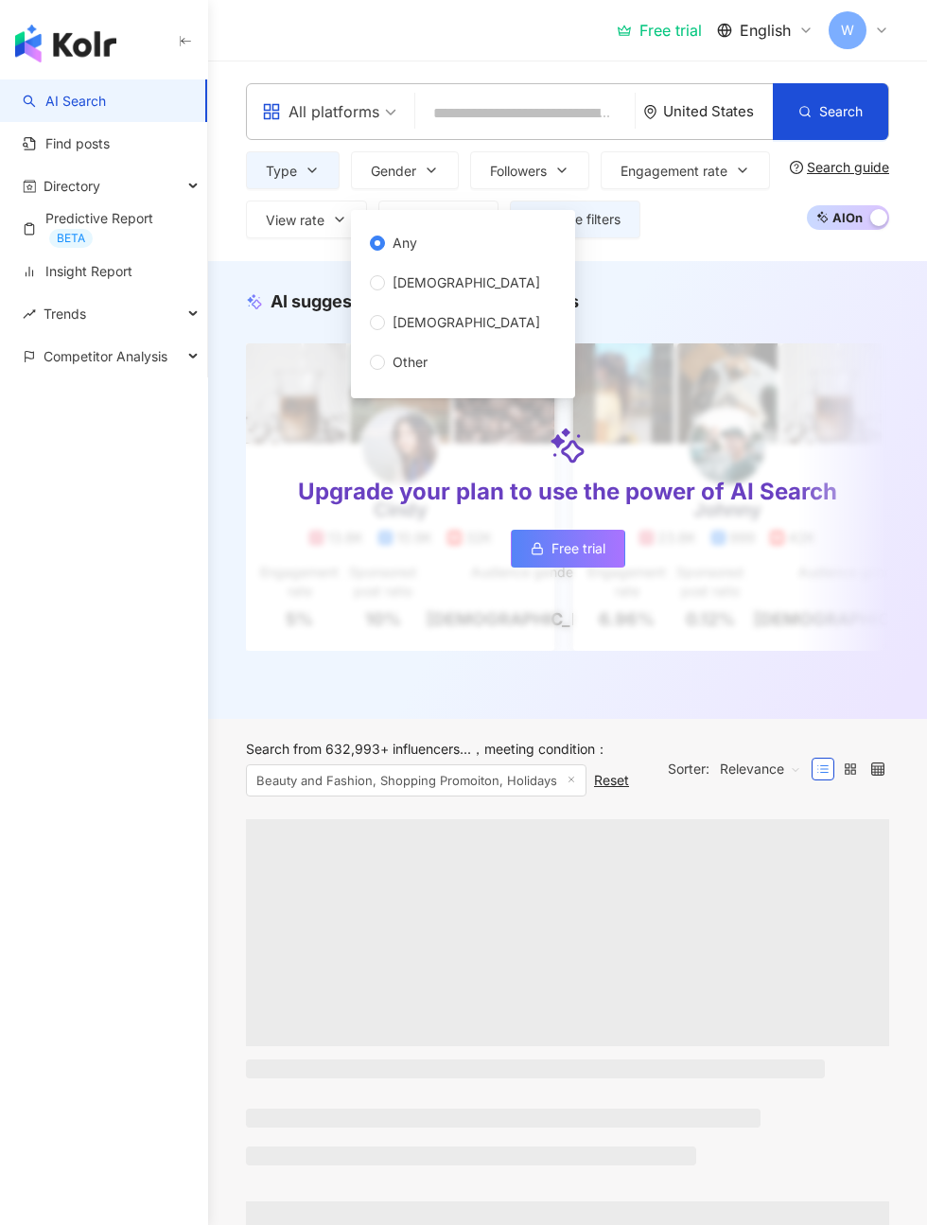
click at [442, 276] on span "[DEMOGRAPHIC_DATA]" at bounding box center [466, 283] width 163 height 21
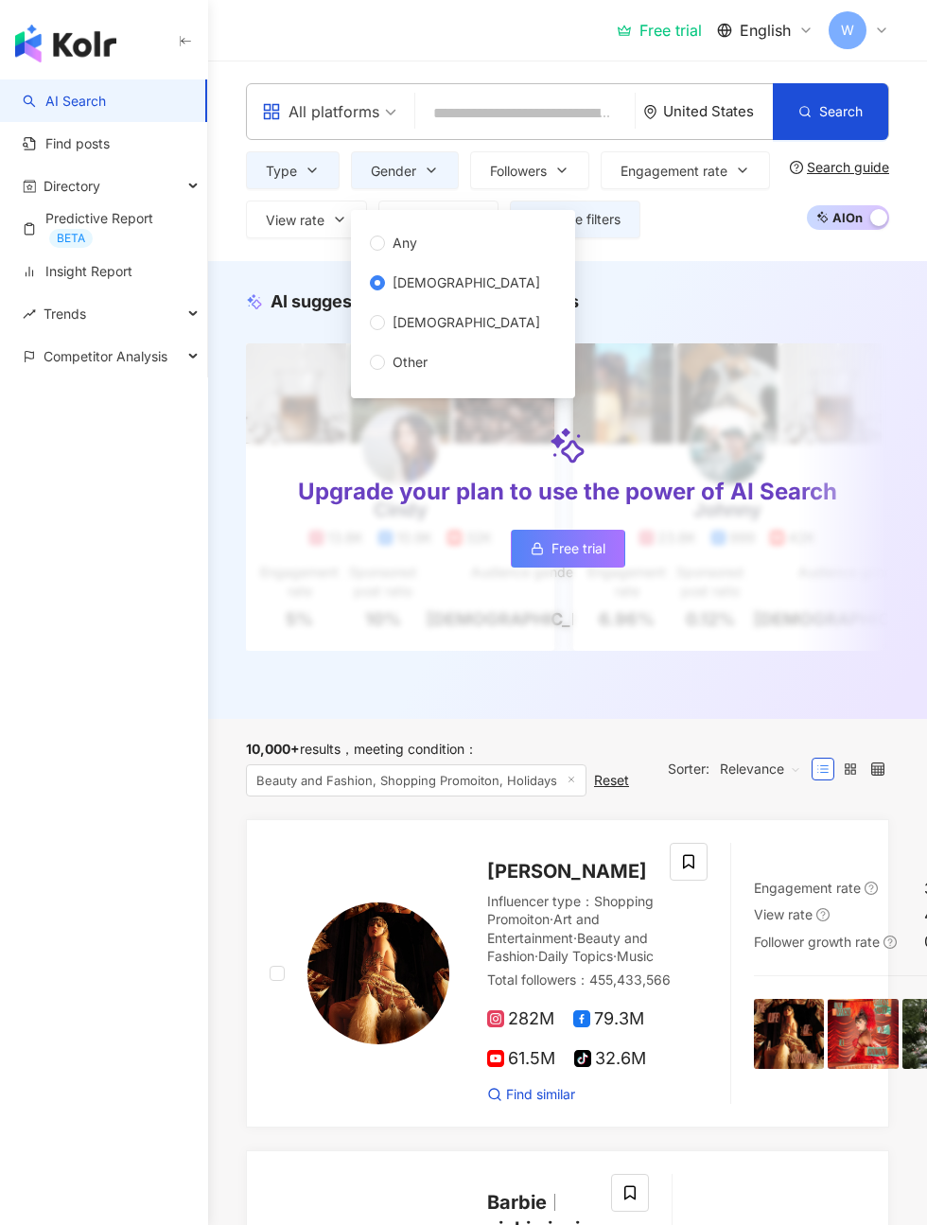
click at [559, 177] on icon "button" at bounding box center [561, 170] width 15 height 15
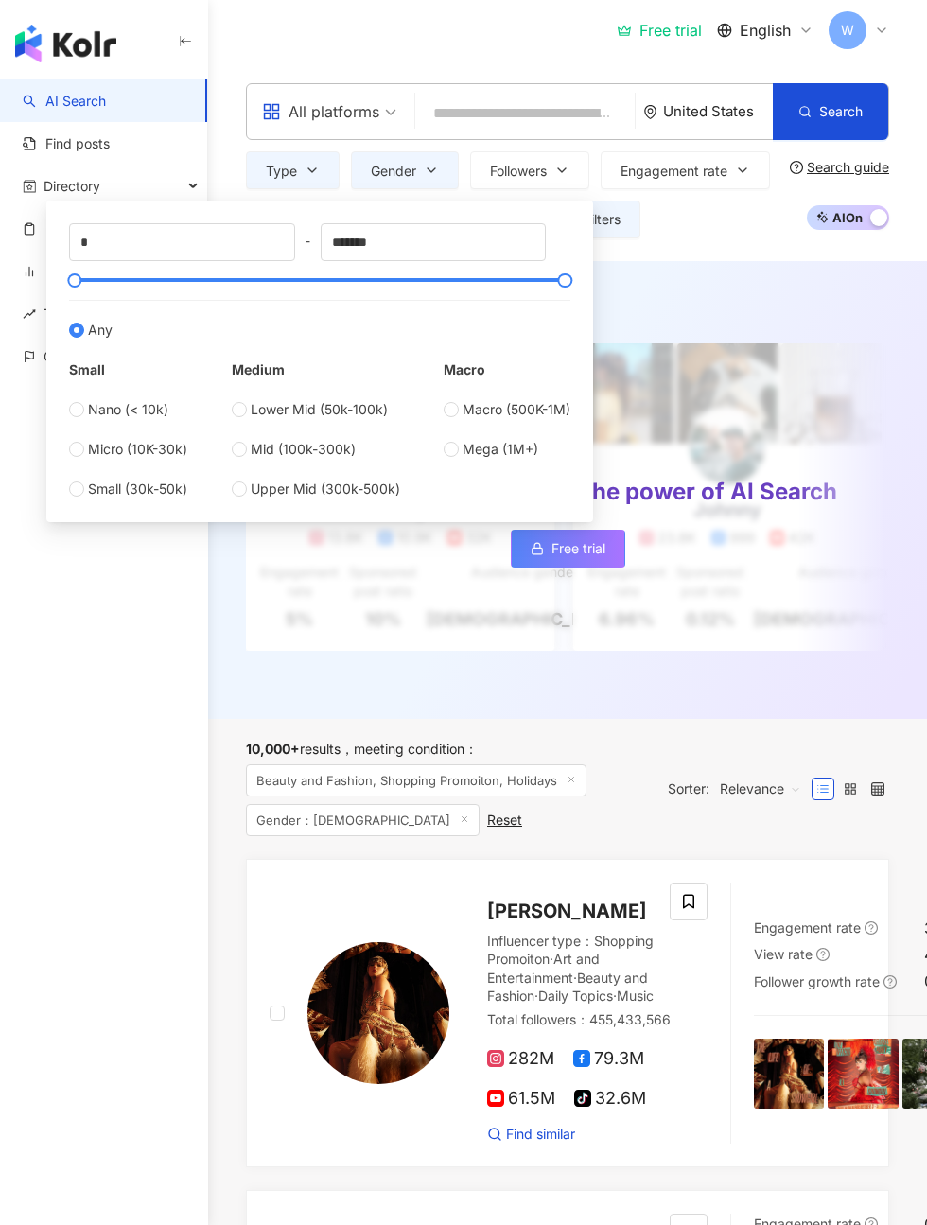
click at [162, 457] on span "Micro (10K-30k)" at bounding box center [137, 449] width 99 height 21
type input "*****"
click at [669, 265] on div "AI suggests ： Top-quality influencers Upgrade your plan to use the power of AI …" at bounding box center [567, 490] width 719 height 458
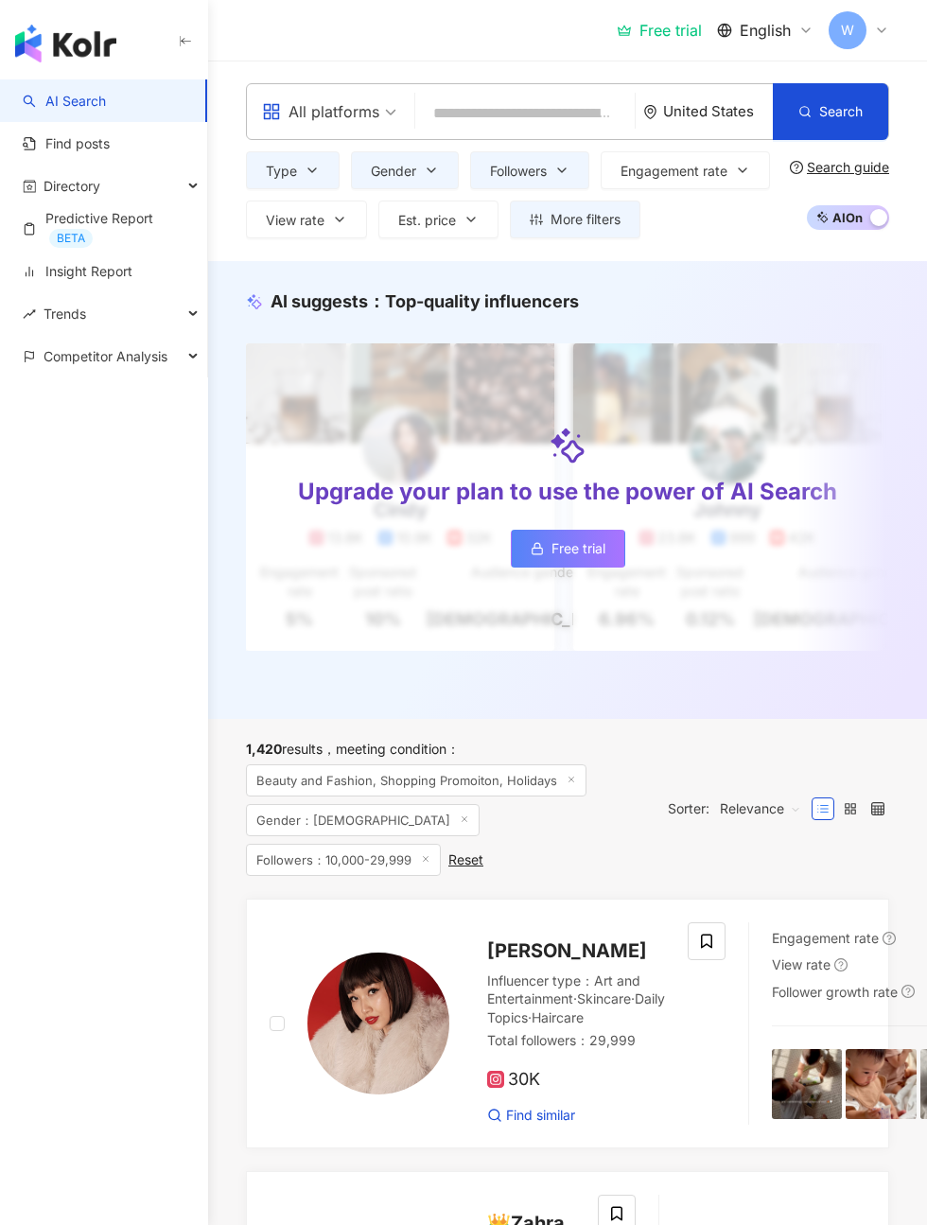
click at [723, 171] on span "Engagement rate" at bounding box center [674, 171] width 107 height 15
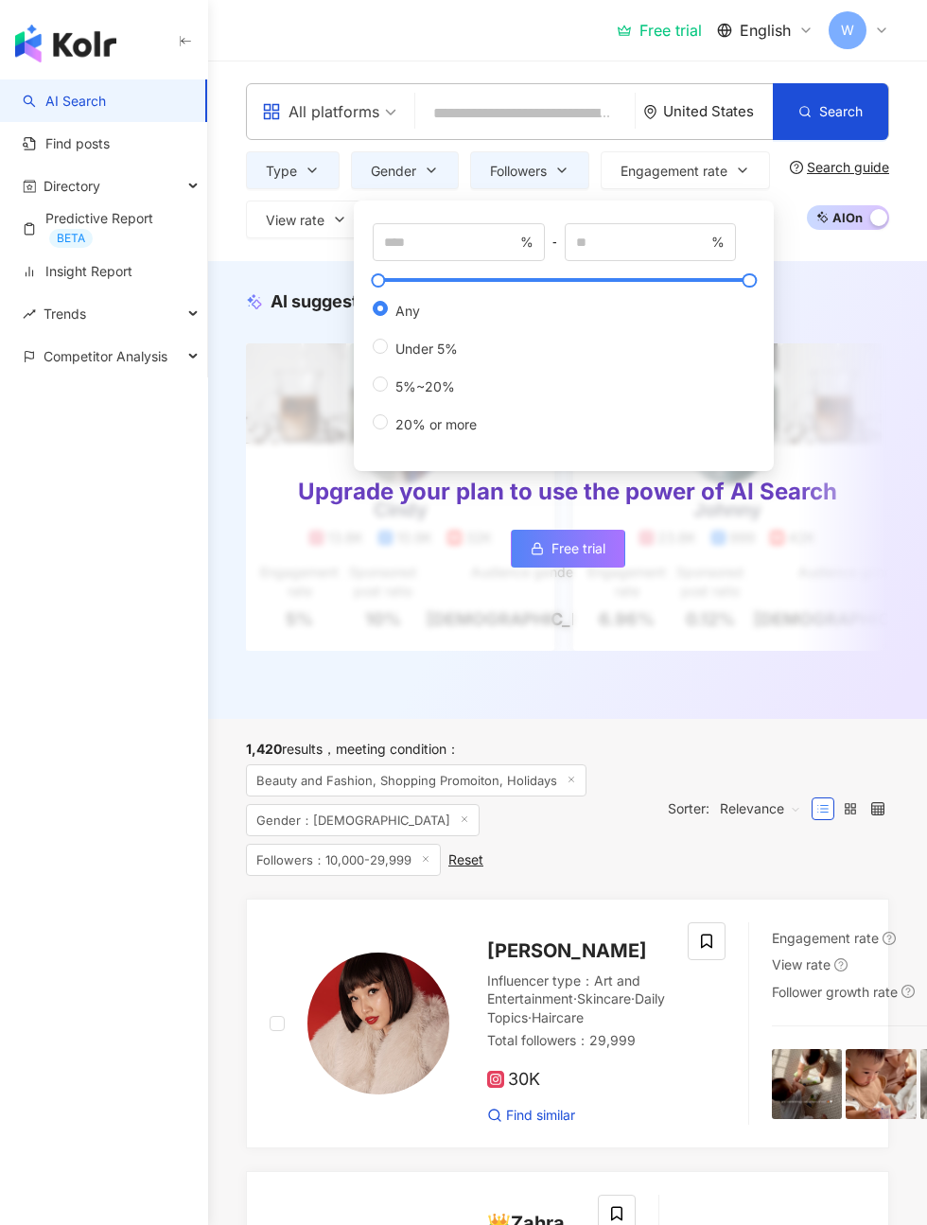
click at [446, 431] on span "20% or more" at bounding box center [436, 424] width 97 height 16
type input "**"
click at [818, 261] on div "AI suggests ： Top-quality influencers Upgrade your plan to use the power of AI …" at bounding box center [567, 490] width 719 height 458
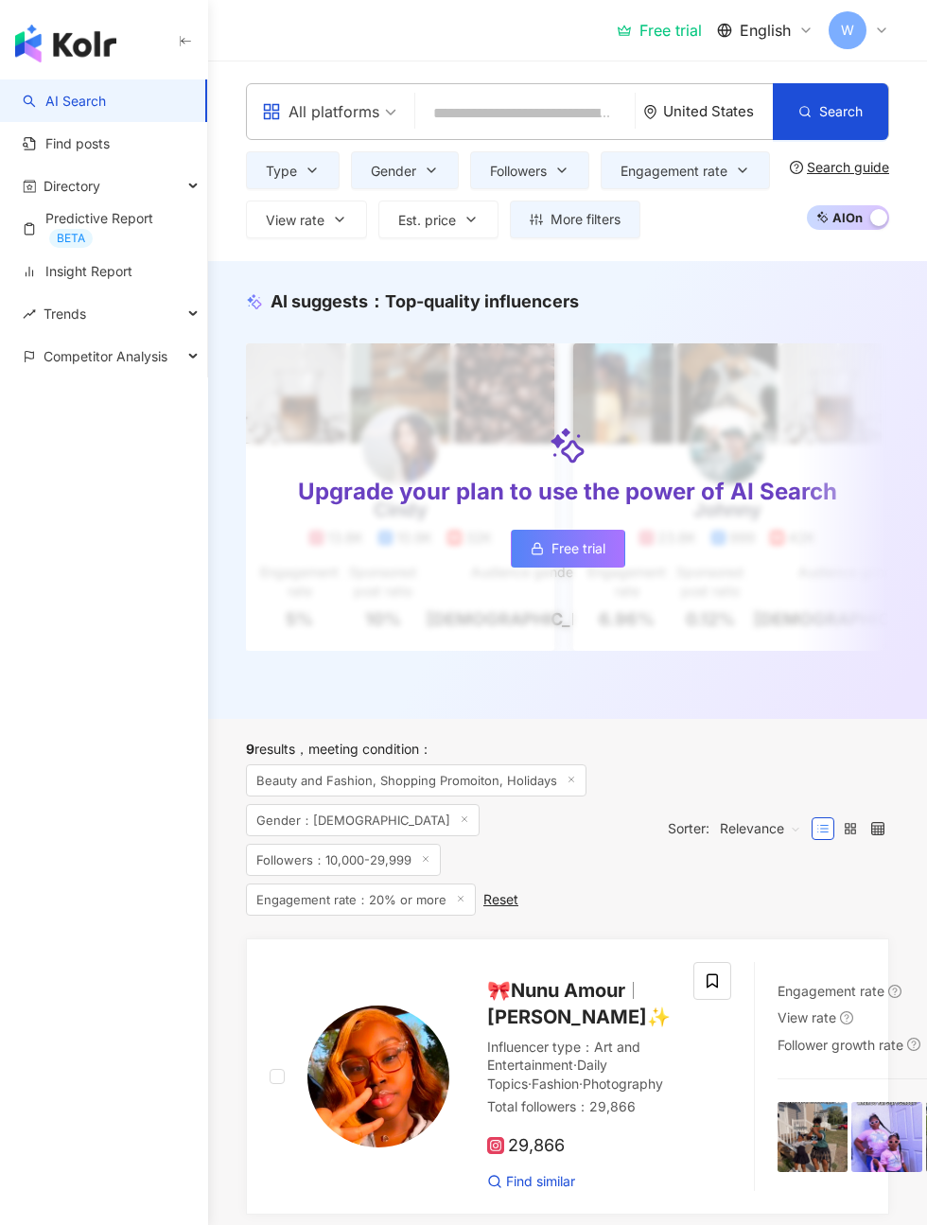
click at [457, 231] on button "Est. price" at bounding box center [438, 220] width 120 height 38
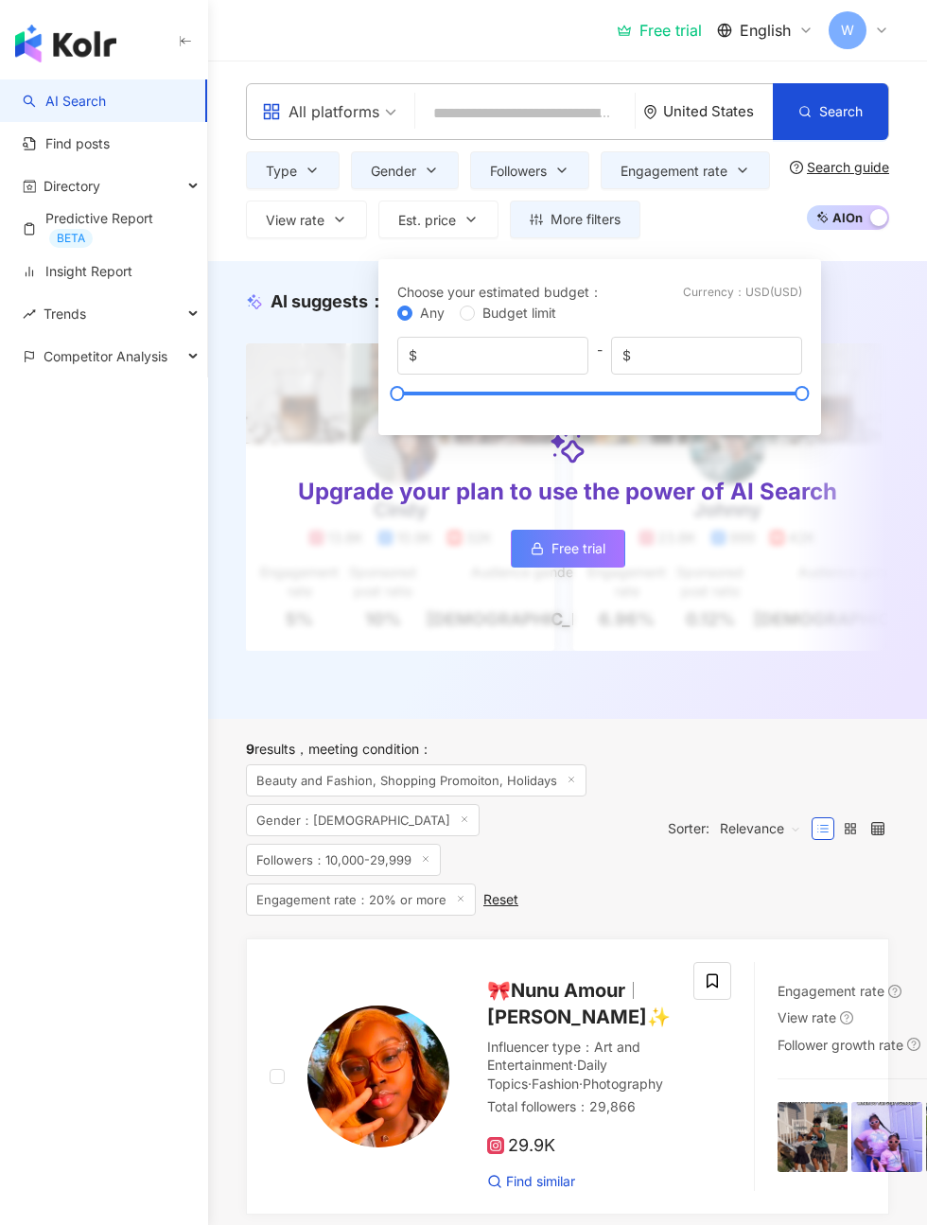
click at [758, 228] on div "Type Gender Followers Engagement rate View rate Est. price More filters Any Fem…" at bounding box center [514, 194] width 536 height 87
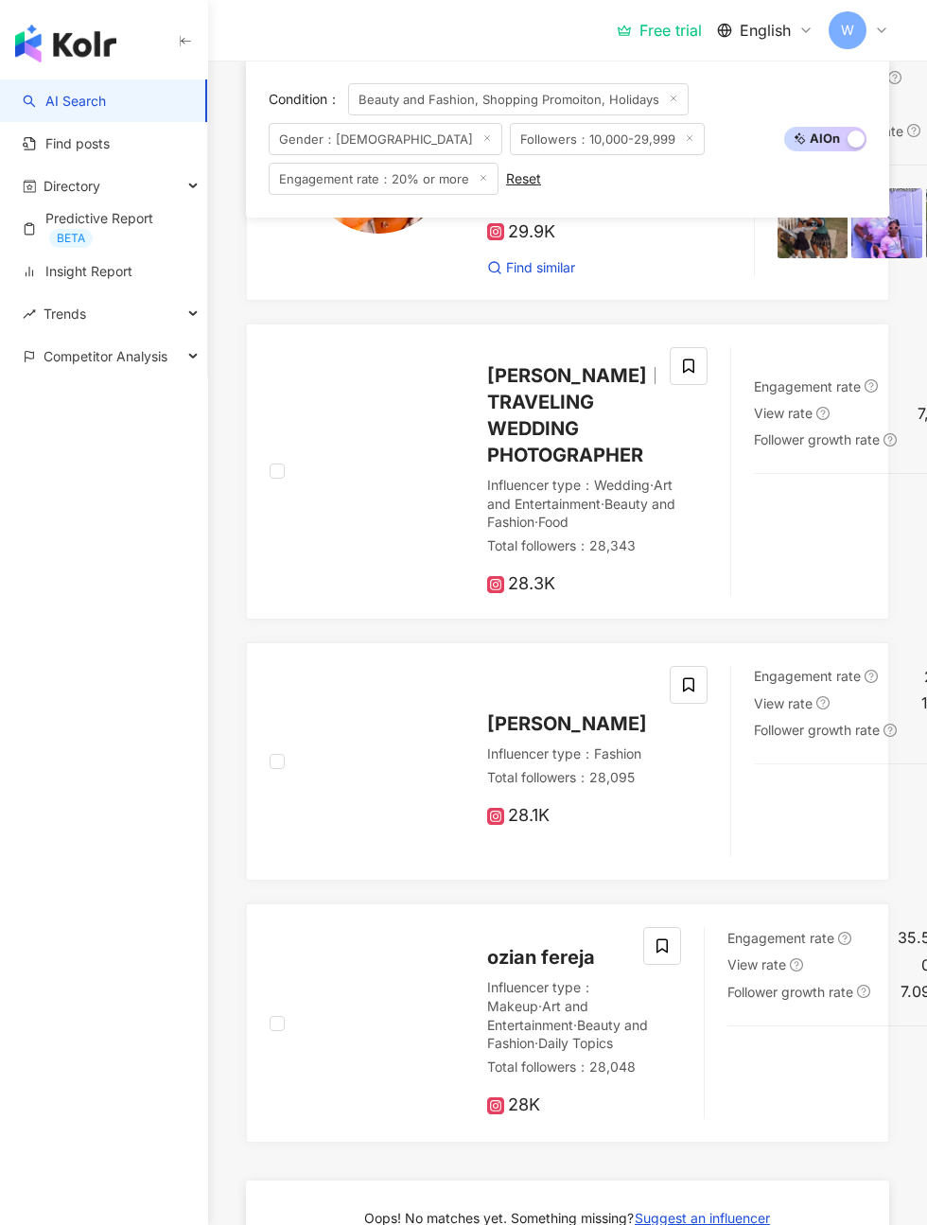
scroll to position [846, 0]
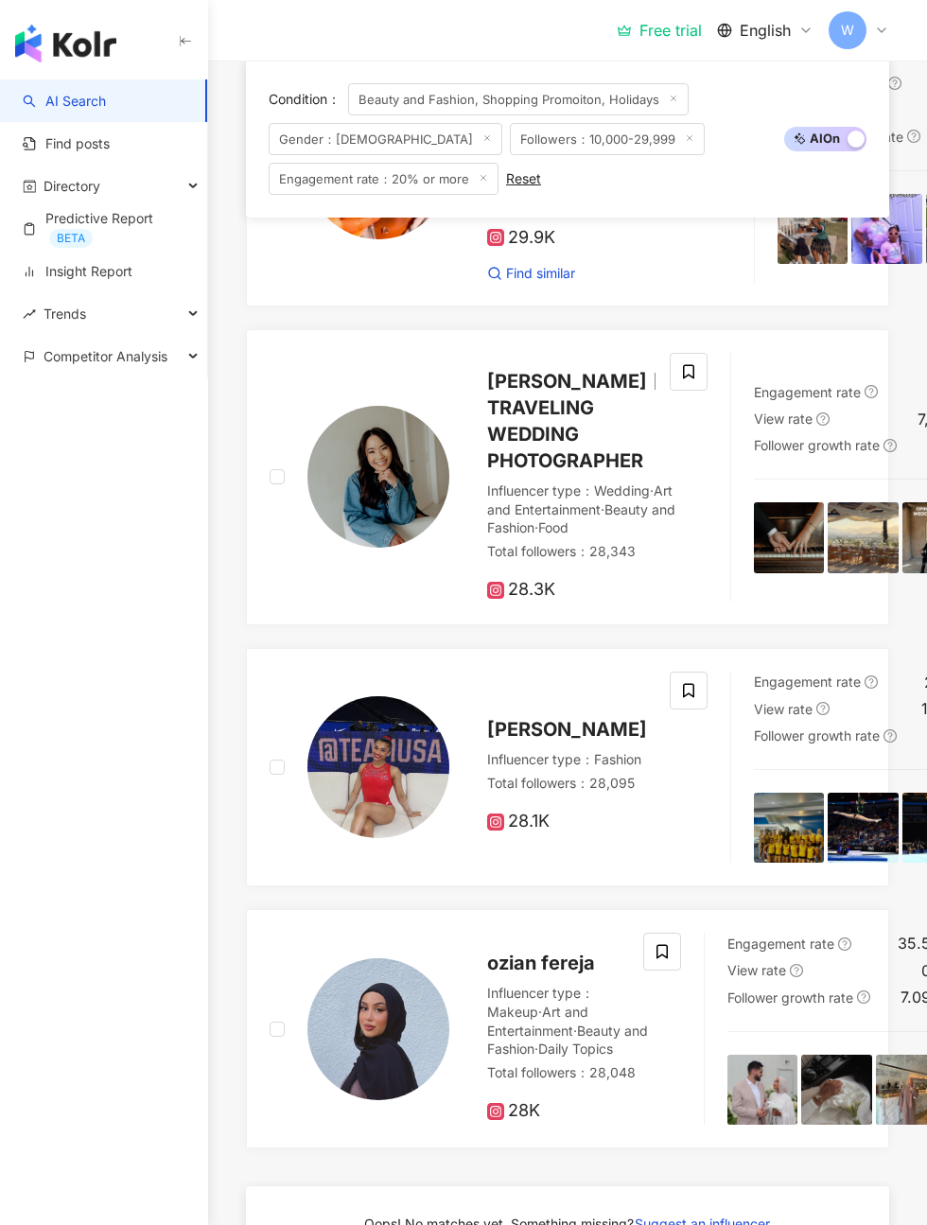
click at [572, 472] on span "TRAVELING WEDDING PHOTOGRAPHER" at bounding box center [565, 434] width 156 height 76
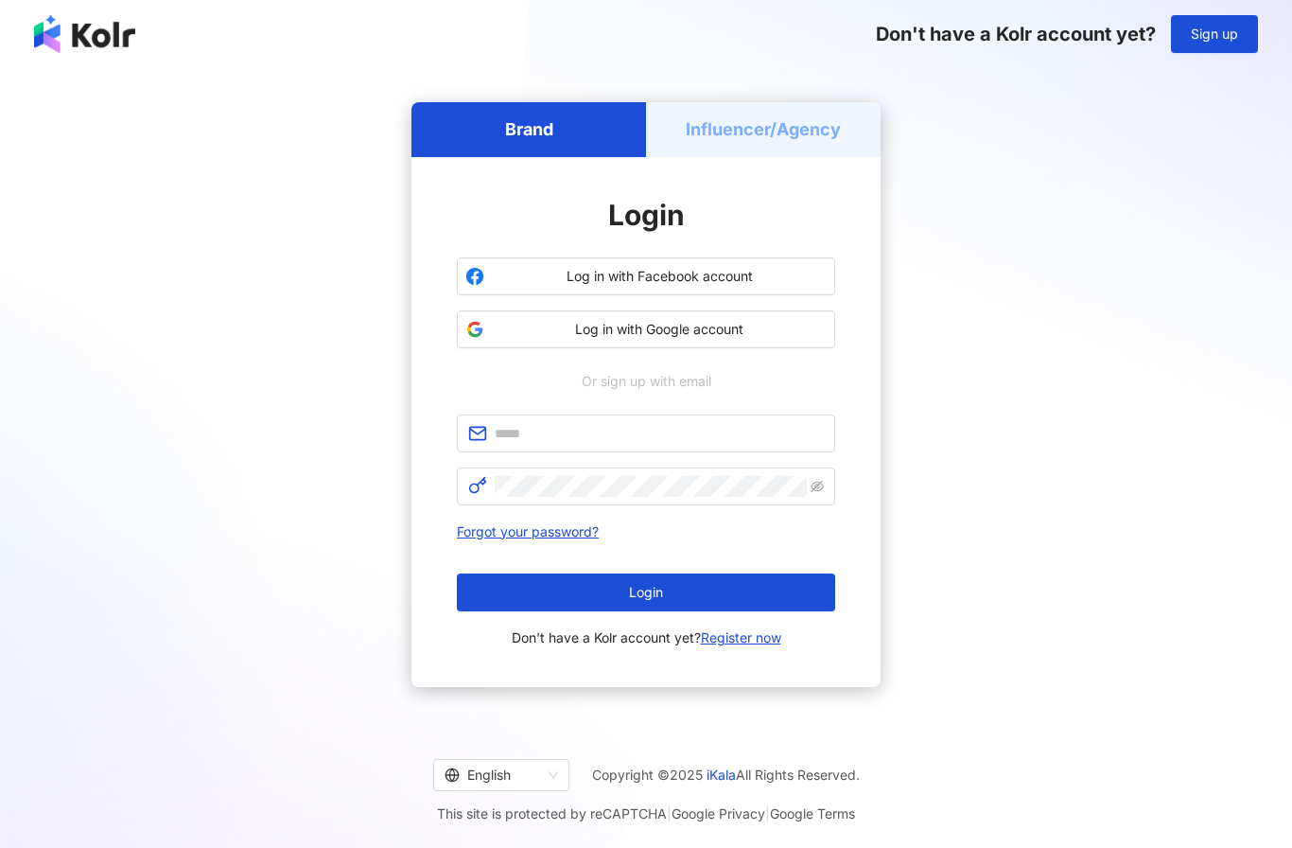
click at [749, 339] on span "Log in with Google account" at bounding box center [659, 329] width 335 height 19
click at [751, 339] on span "Log in with Google account" at bounding box center [659, 329] width 335 height 19
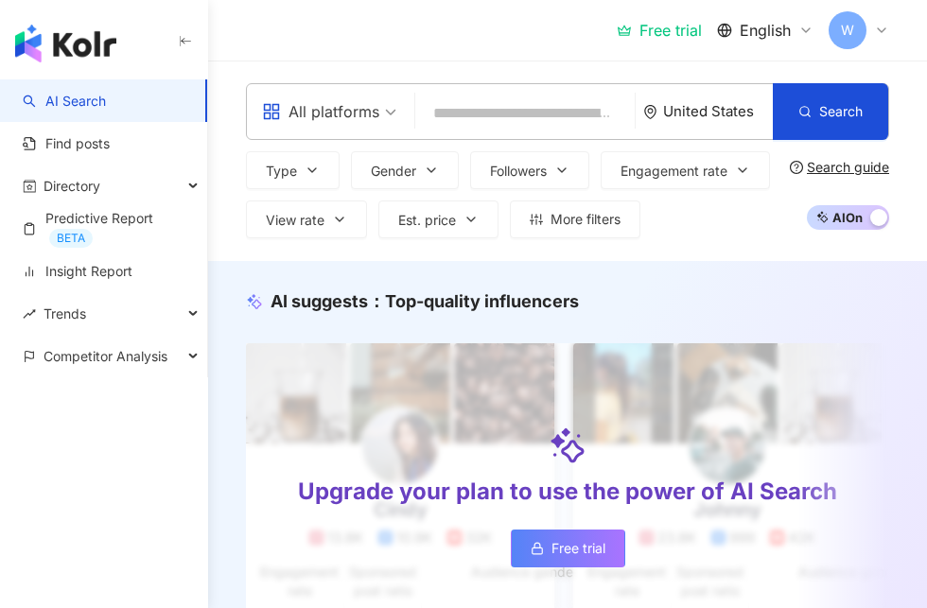
click at [319, 174] on icon "button" at bounding box center [312, 170] width 15 height 15
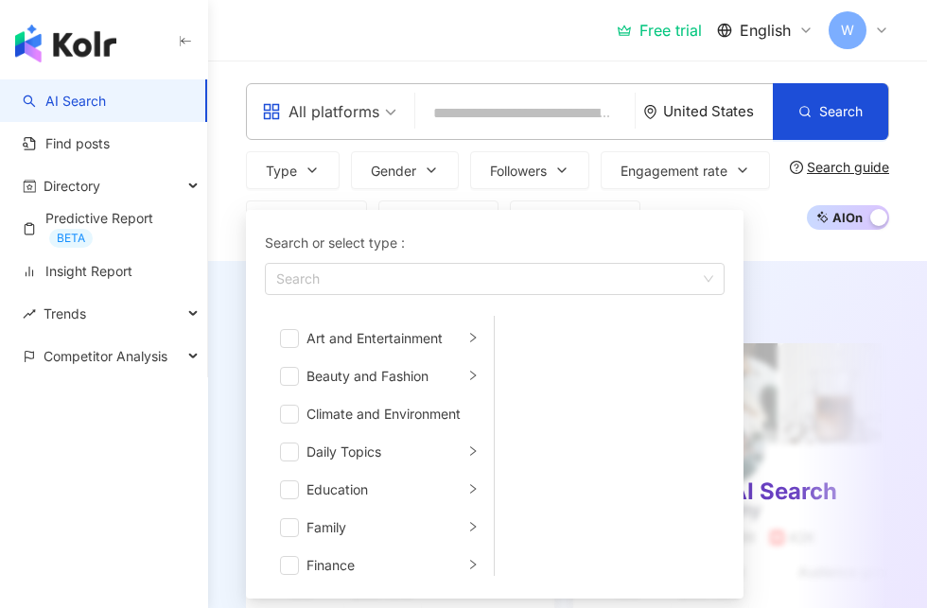
click at [297, 337] on span "button" at bounding box center [289, 338] width 19 height 19
click at [296, 380] on span "button" at bounding box center [289, 376] width 19 height 19
click at [294, 453] on span "button" at bounding box center [289, 452] width 19 height 19
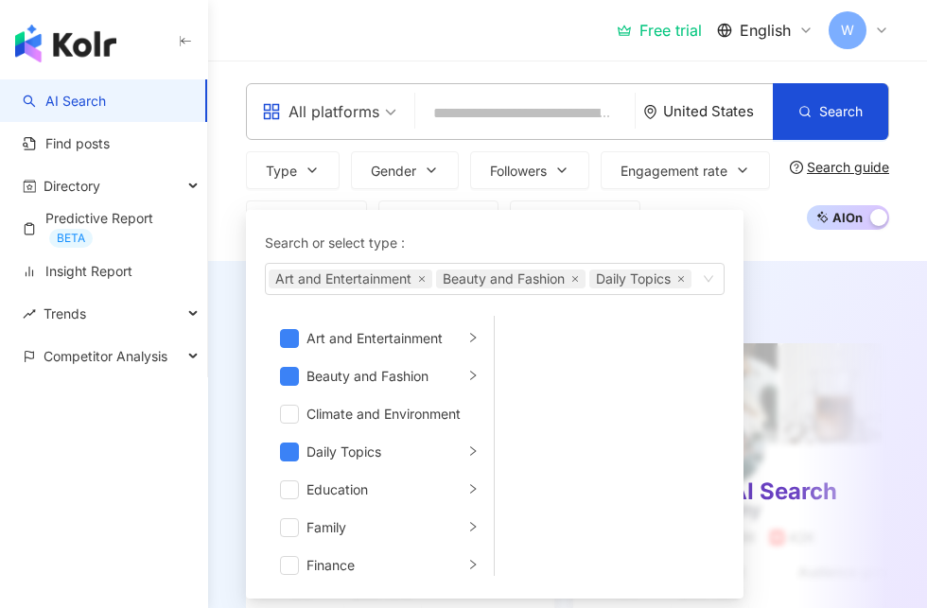
click at [430, 185] on button "Gender" at bounding box center [405, 170] width 108 height 38
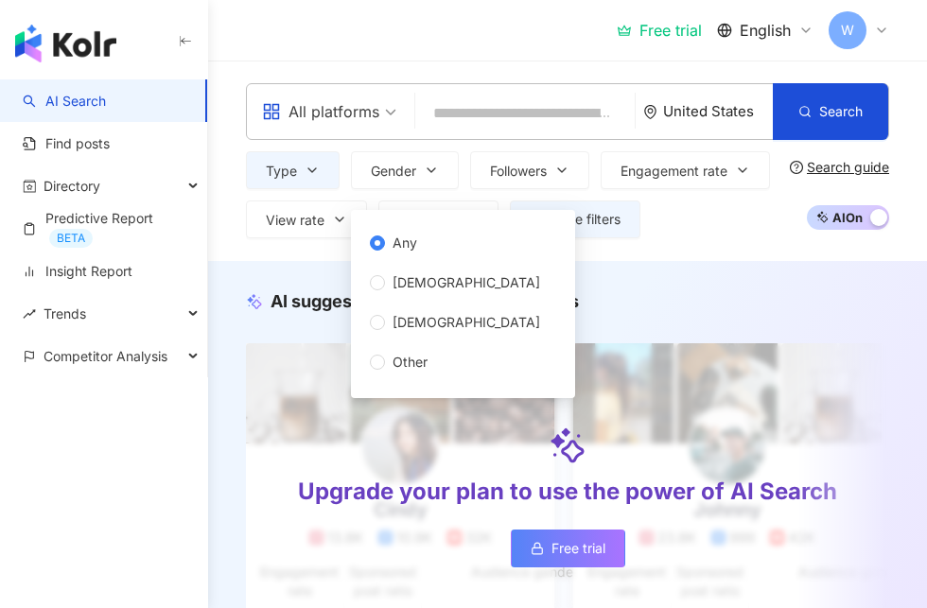
click at [417, 290] on span "[DEMOGRAPHIC_DATA]" at bounding box center [466, 283] width 163 height 21
click at [560, 174] on icon "button" at bounding box center [561, 170] width 15 height 15
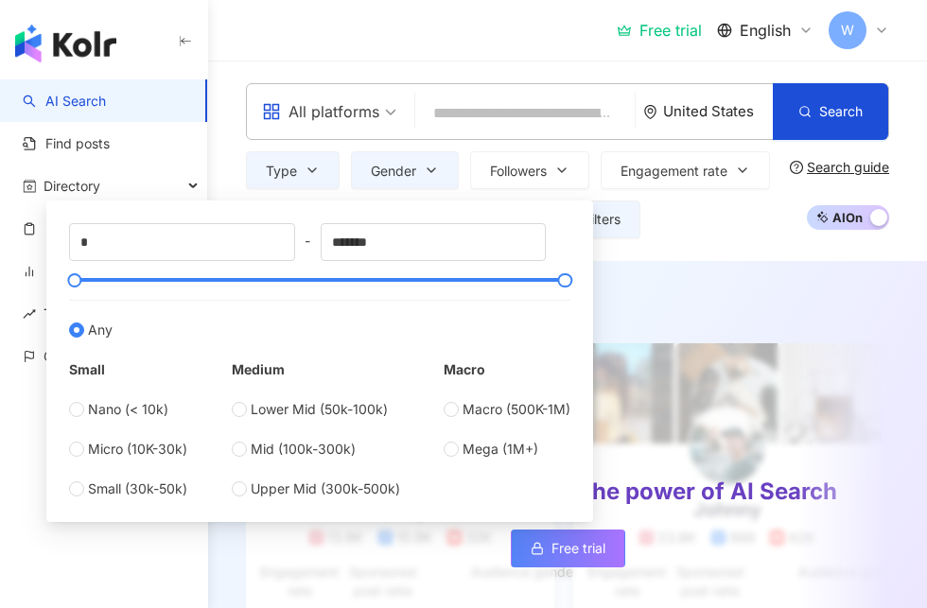
click at [163, 456] on span "Micro (10K-30k)" at bounding box center [137, 449] width 99 height 21
type input "*****"
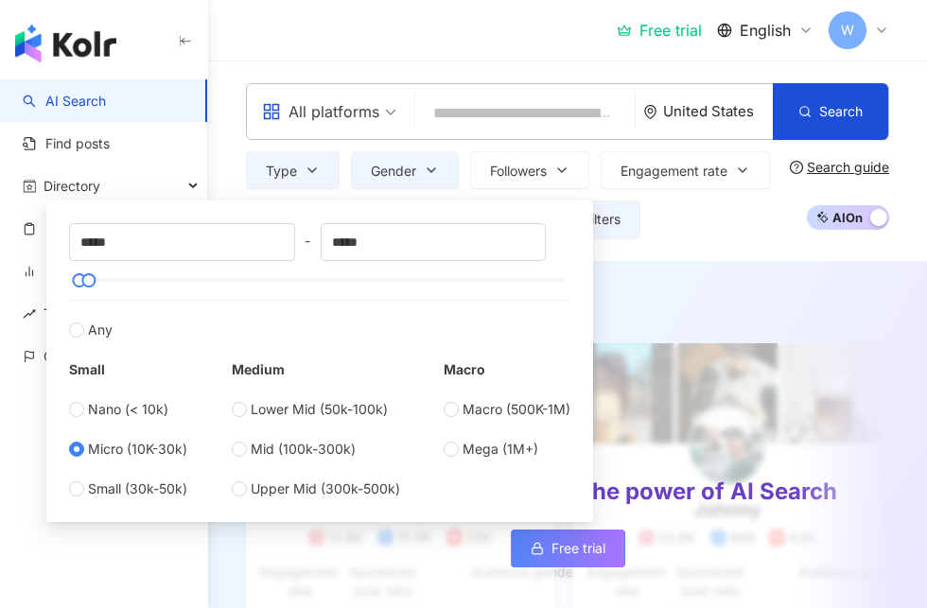
click at [736, 171] on button "Engagement rate" at bounding box center [685, 170] width 169 height 38
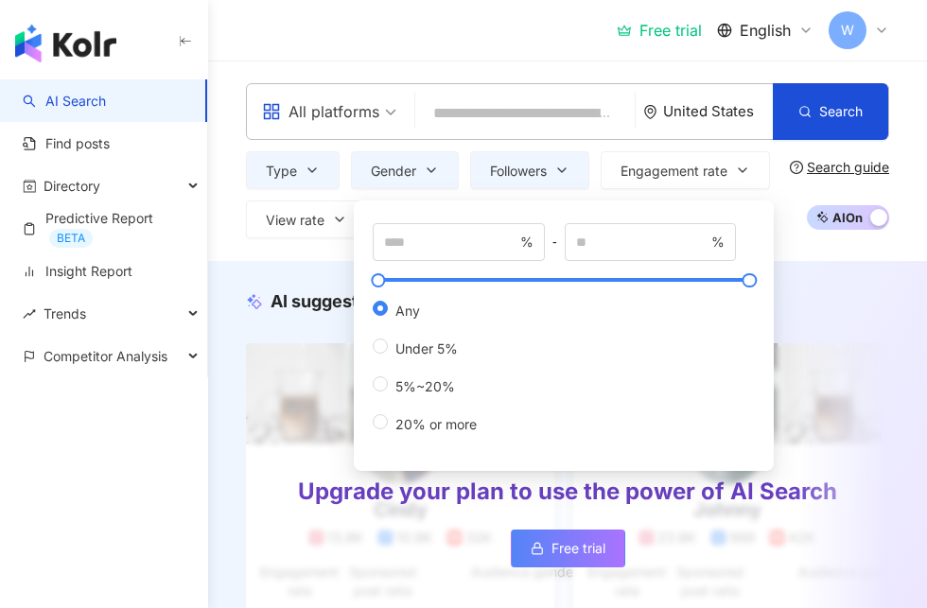
click at [532, 430] on div "Any Under 5% 5%~20% 20% or more" at bounding box center [564, 367] width 382 height 135
type input "**"
click at [803, 250] on div "All platforms [GEOGRAPHIC_DATA] Search Type Gender Followers Engagement rate Vi…" at bounding box center [567, 161] width 719 height 201
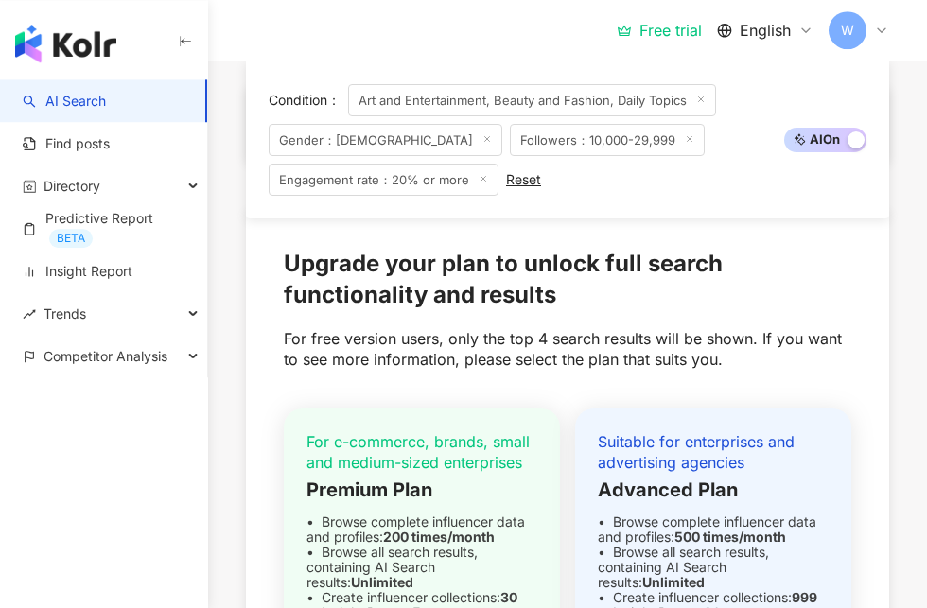
scroll to position [1890, 0]
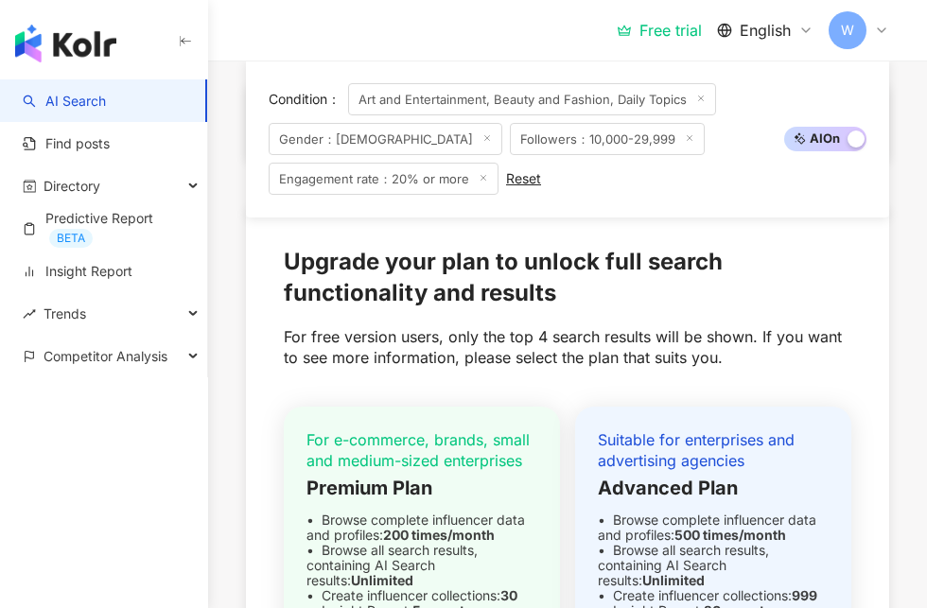
click at [746, 131] on span "Suggest an influencer" at bounding box center [702, 122] width 135 height 15
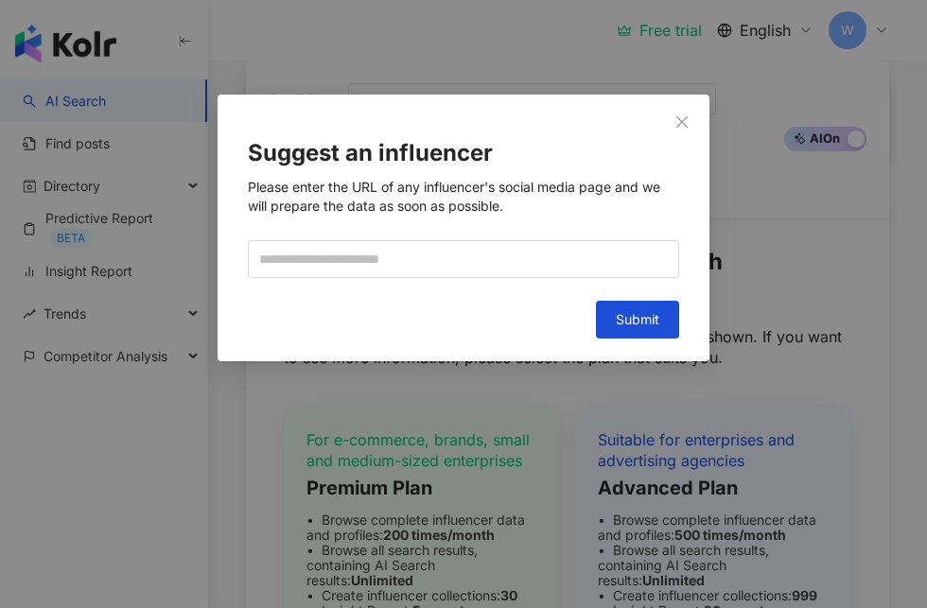
click at [691, 117] on span "Close" at bounding box center [682, 121] width 38 height 15
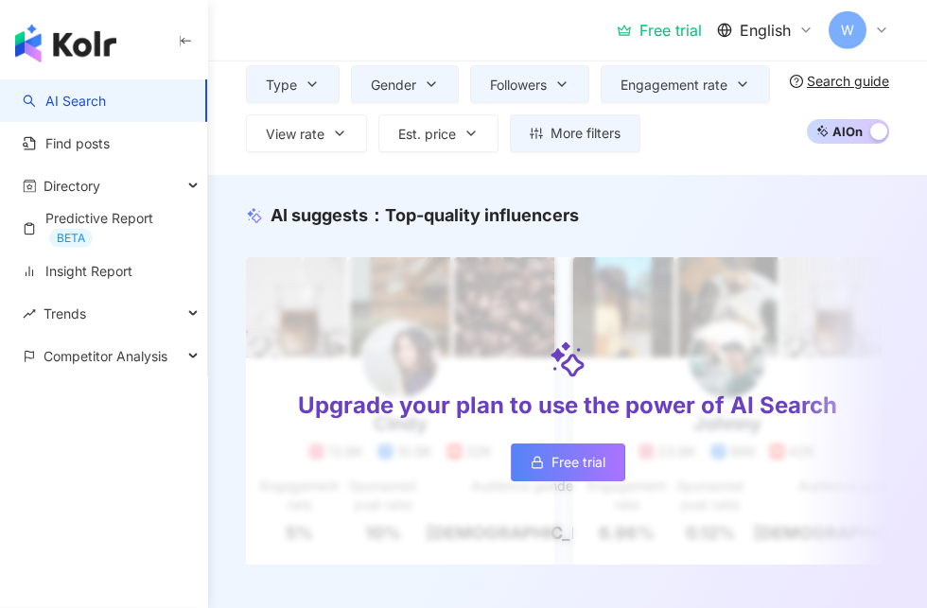
scroll to position [0, 0]
